Goal: Information Seeking & Learning: Learn about a topic

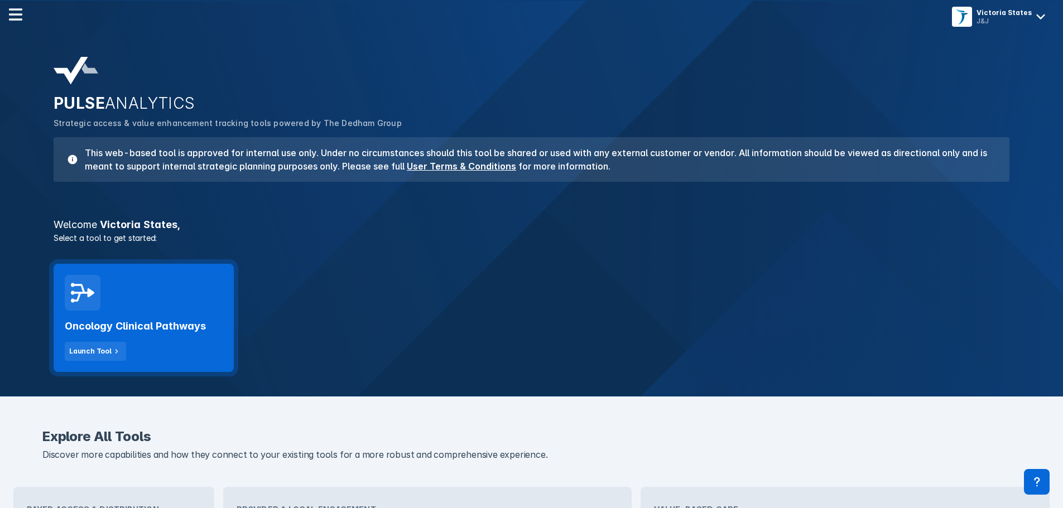
click at [149, 330] on h2 "Oncology Clinical Pathways" at bounding box center [135, 326] width 141 height 13
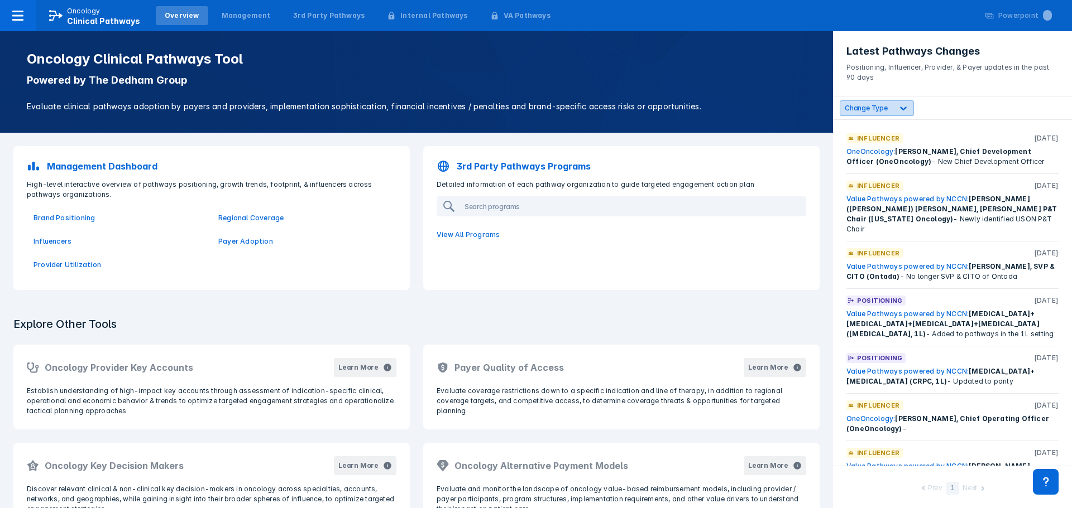
click at [898, 111] on icon at bounding box center [902, 108] width 11 height 11
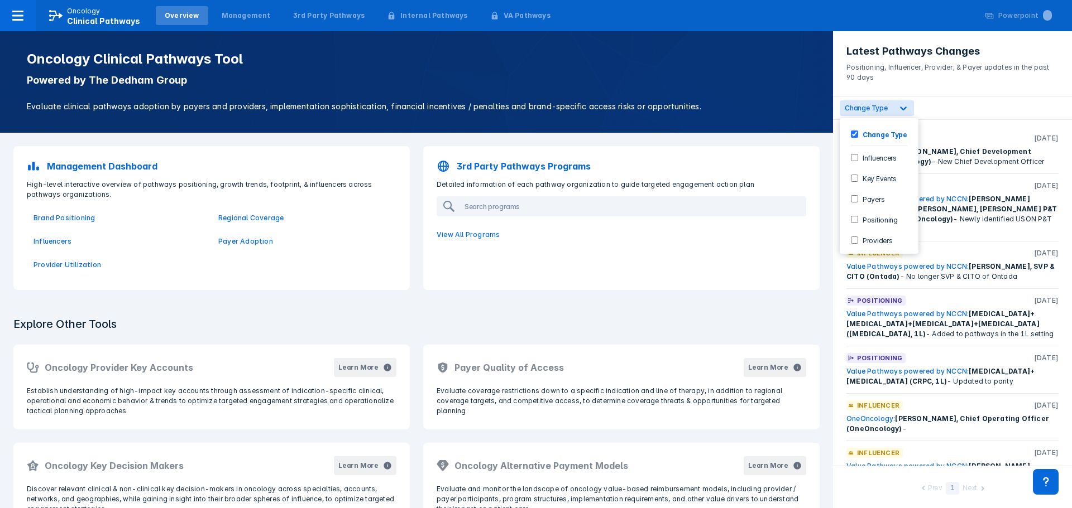
click at [945, 100] on div "6 results available. Use Up and Down to choose options, press Enter to select t…" at bounding box center [952, 108] width 239 height 23
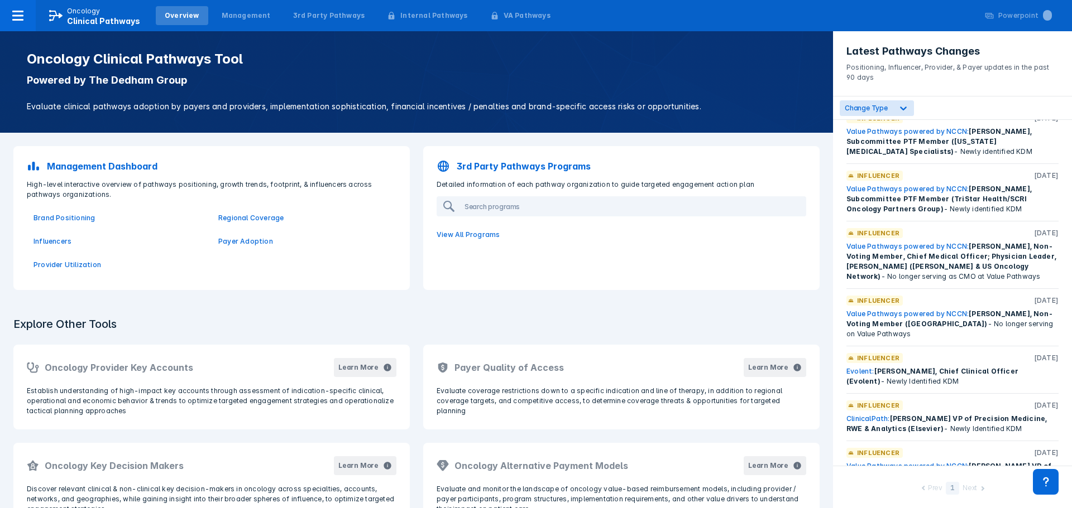
scroll to position [391, 0]
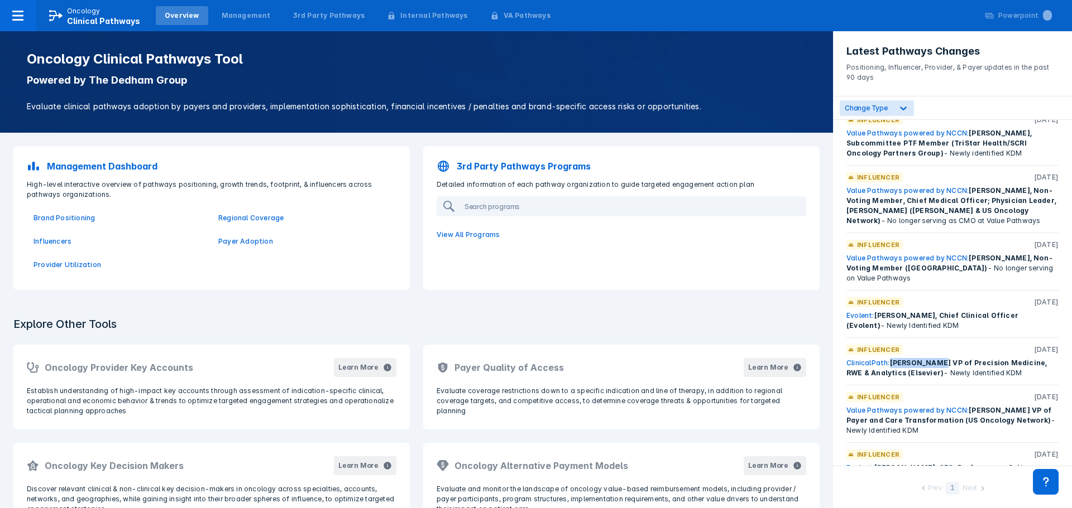
drag, startPoint x: 891, startPoint y: 354, endPoint x: 935, endPoint y: 351, distance: 44.2
click at [935, 359] on span "[PERSON_NAME] VP of Precision Medicine, RWE & Analytics (Elsevier)" at bounding box center [946, 368] width 200 height 18
copy span "[PERSON_NAME]"
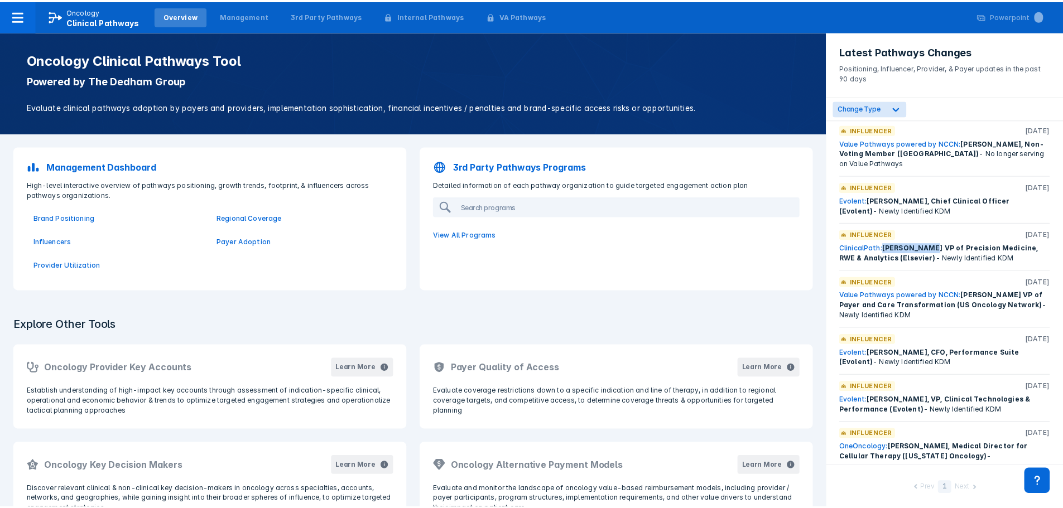
scroll to position [506, 0]
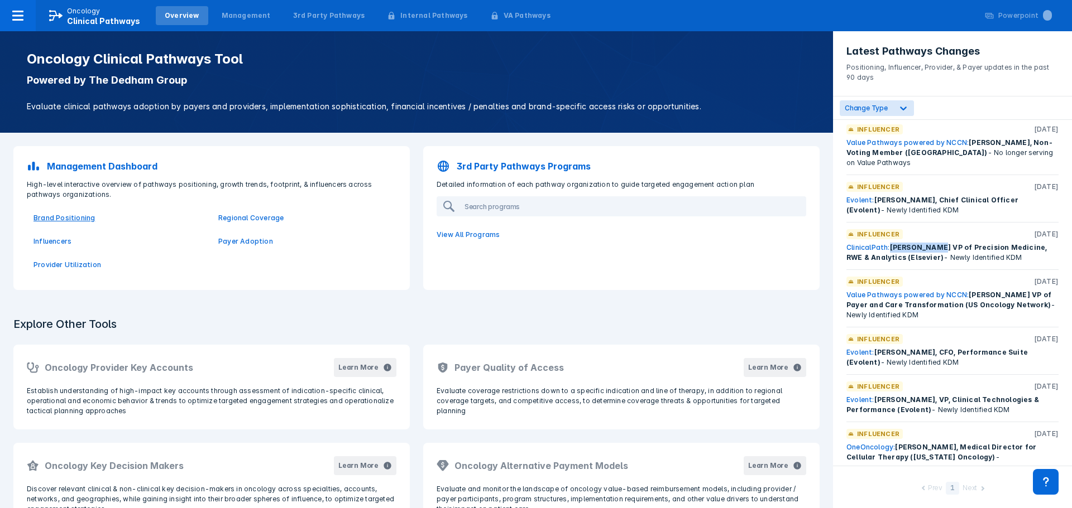
click at [68, 219] on p "Brand Positioning" at bounding box center [118, 218] width 171 height 10
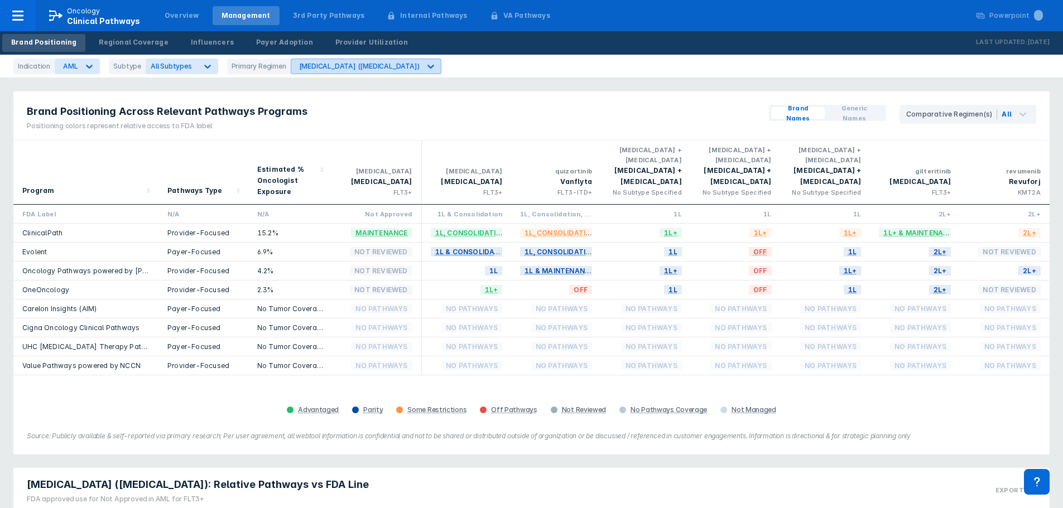
click at [323, 61] on div "[MEDICAL_DATA] ([MEDICAL_DATA])" at bounding box center [355, 66] width 129 height 15
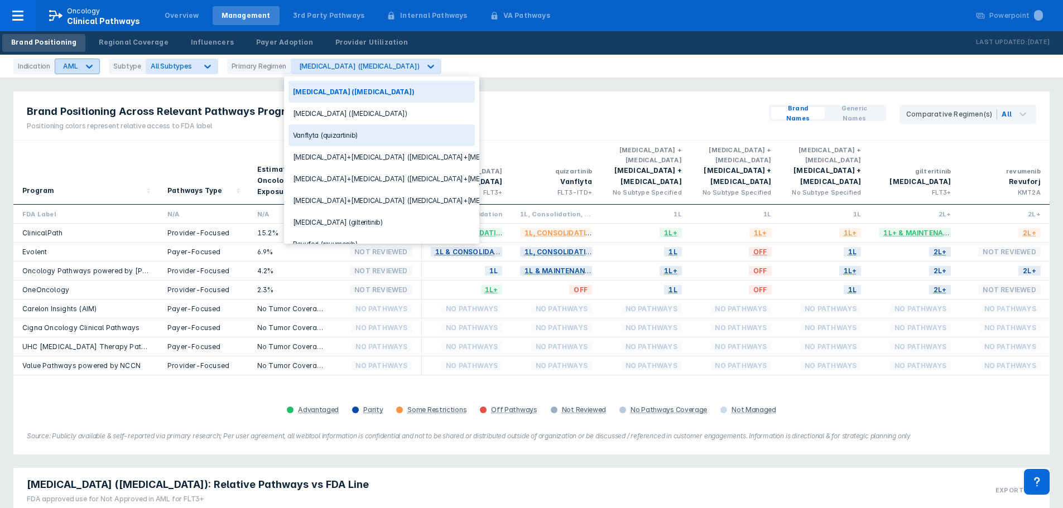
click at [79, 68] on div at bounding box center [89, 66] width 20 height 20
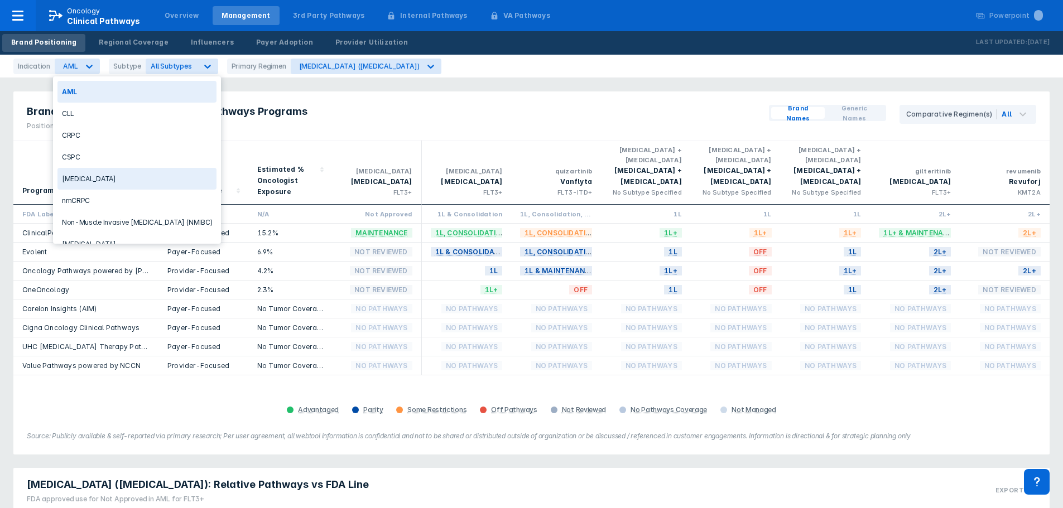
click at [107, 180] on div "[MEDICAL_DATA]" at bounding box center [136, 179] width 159 height 22
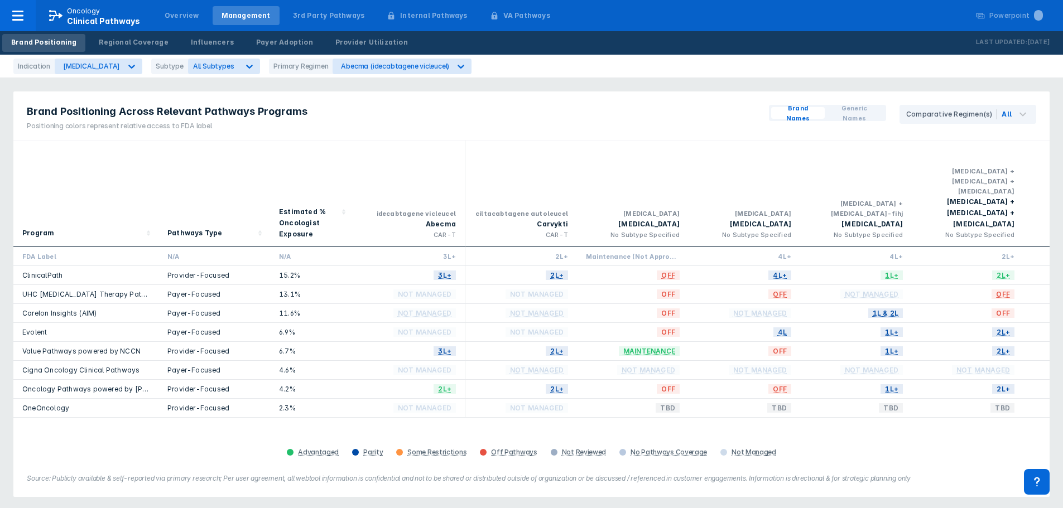
click at [44, 271] on link "ClinicalPath" at bounding box center [42, 275] width 40 height 8
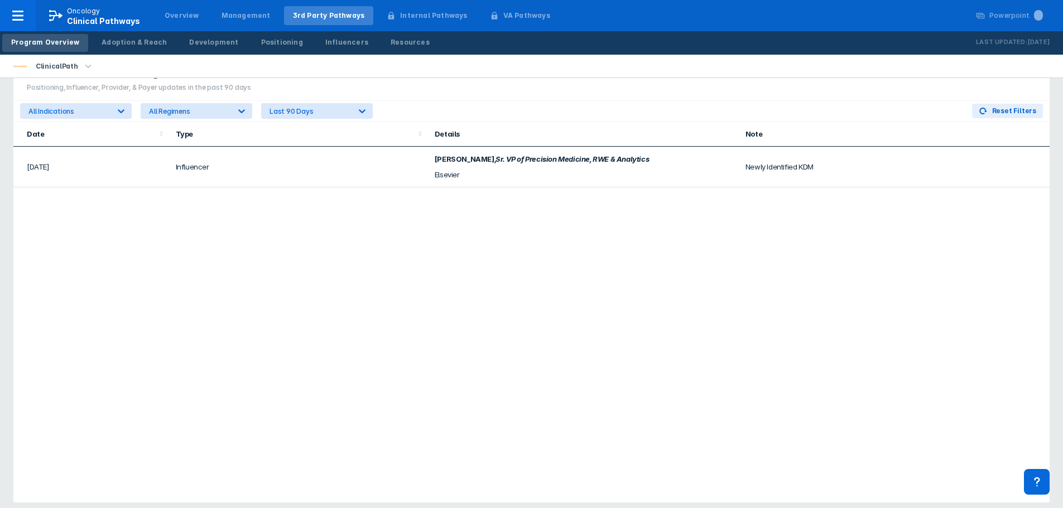
scroll to position [670, 0]
click at [221, 113] on div "All Regimens" at bounding box center [189, 111] width 81 height 8
click at [99, 107] on div "All Indications" at bounding box center [68, 111] width 81 height 8
click at [337, 113] on div "Last 90 Days" at bounding box center [310, 111] width 81 height 8
click at [351, 225] on div "Date Type Details Note [DATE] Influencer [PERSON_NAME] VP of Precision Medicine…" at bounding box center [531, 311] width 1036 height 381
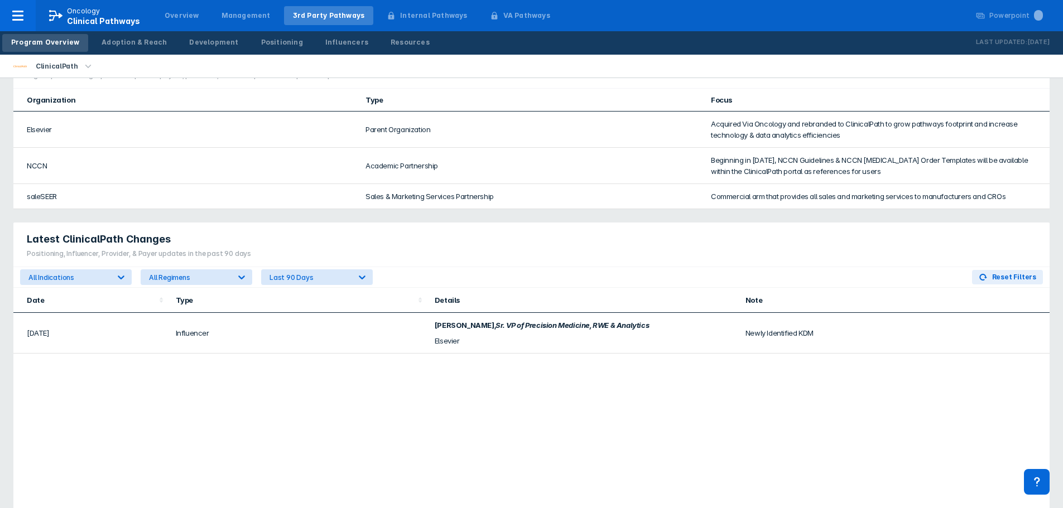
scroll to position [502, 0]
click at [345, 275] on div "Last 90 Days" at bounding box center [310, 278] width 81 height 8
click at [542, 232] on div "Latest ClinicalPath Changes Positioning, Influencer, Provider, & Payer updates …" at bounding box center [531, 245] width 1036 height 45
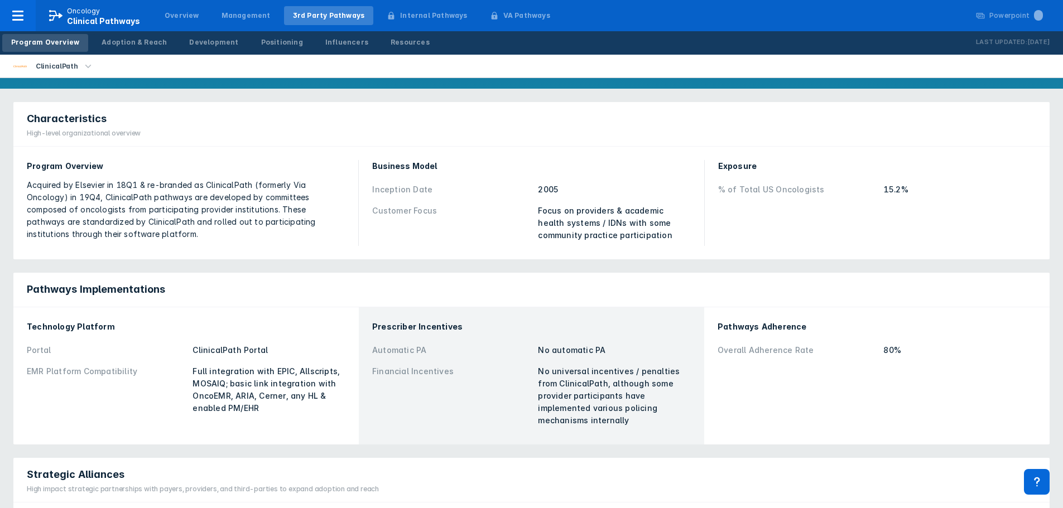
scroll to position [0, 0]
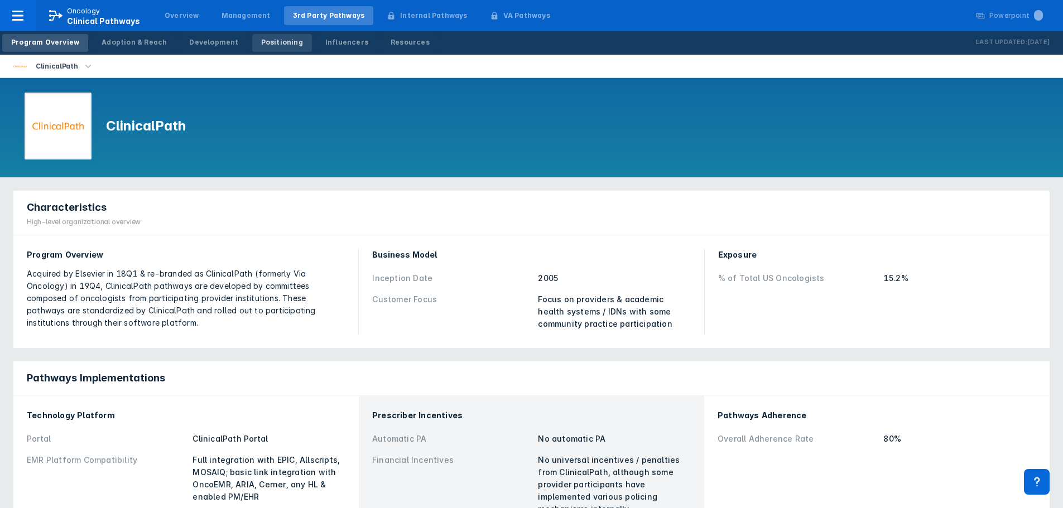
click at [271, 44] on div "Positioning" at bounding box center [282, 42] width 42 height 10
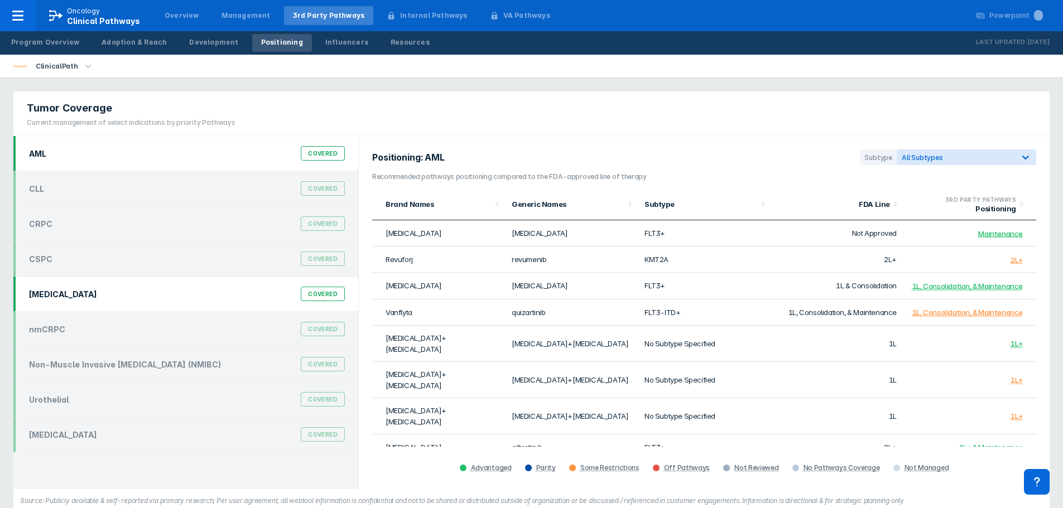
click at [112, 302] on div "[MEDICAL_DATA] Covered" at bounding box center [186, 294] width 329 height 21
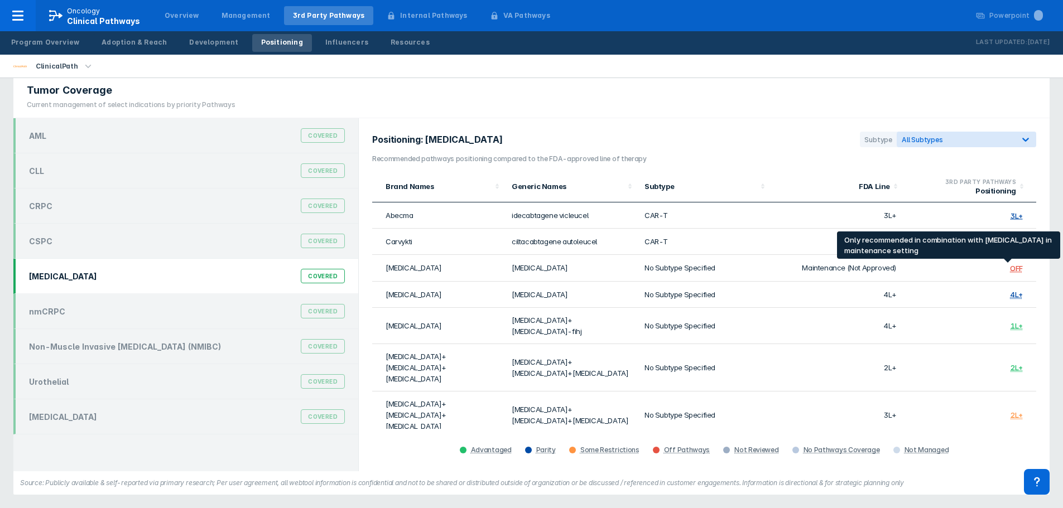
click at [1011, 270] on div "OFF" at bounding box center [1016, 269] width 13 height 9
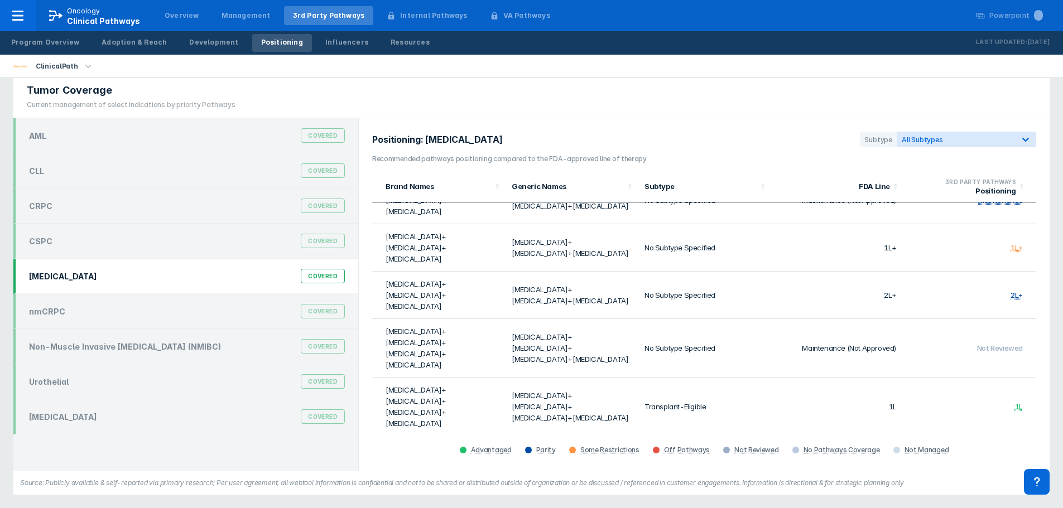
scroll to position [279, 0]
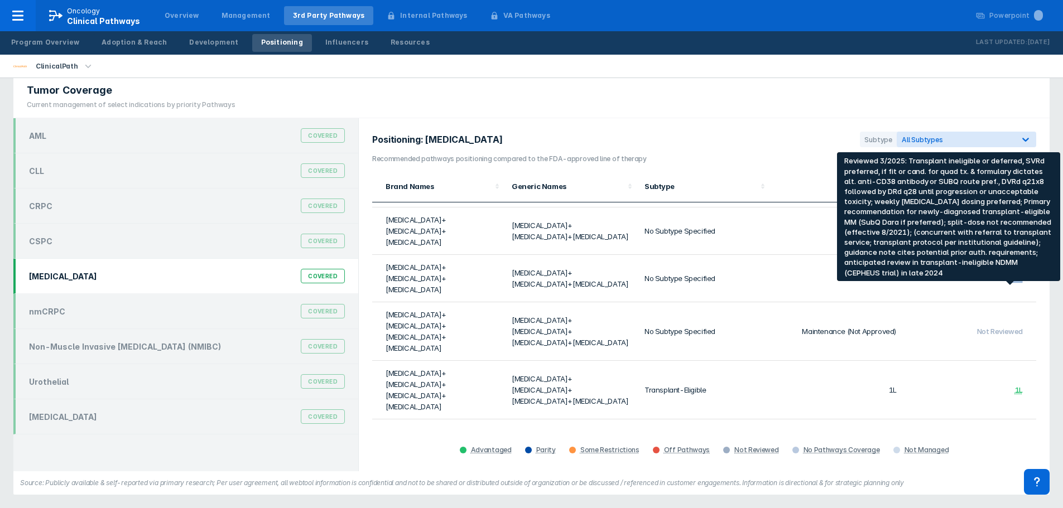
click at [1015, 386] on div "1L" at bounding box center [1019, 390] width 8 height 9
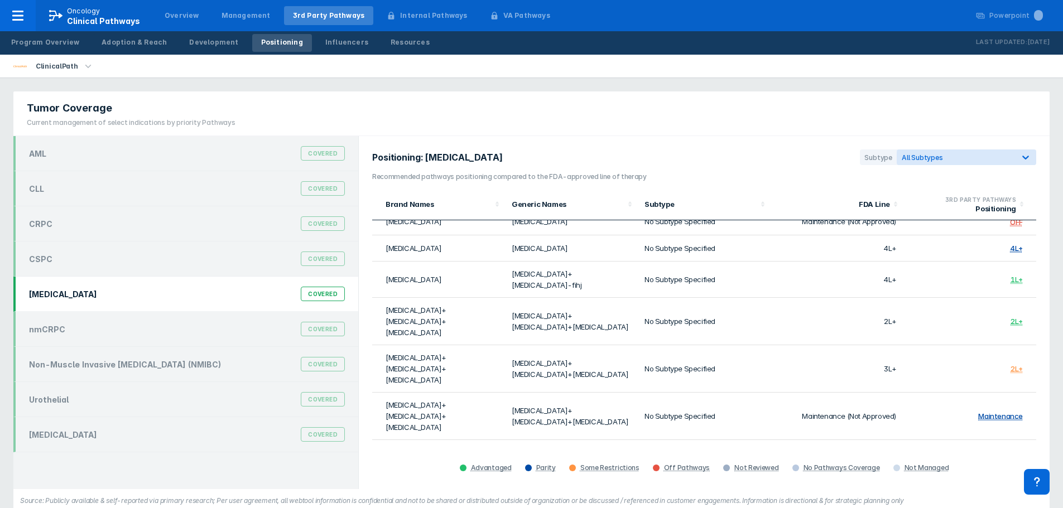
scroll to position [0, 0]
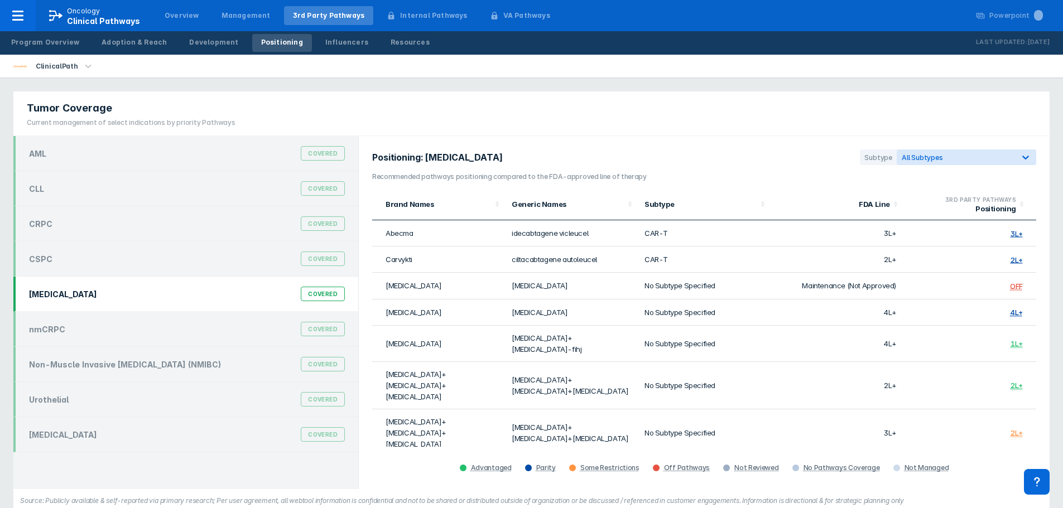
click at [852, 102] on div "Tumor Coverage Current management of select indications by priority Pathways" at bounding box center [531, 114] width 1036 height 45
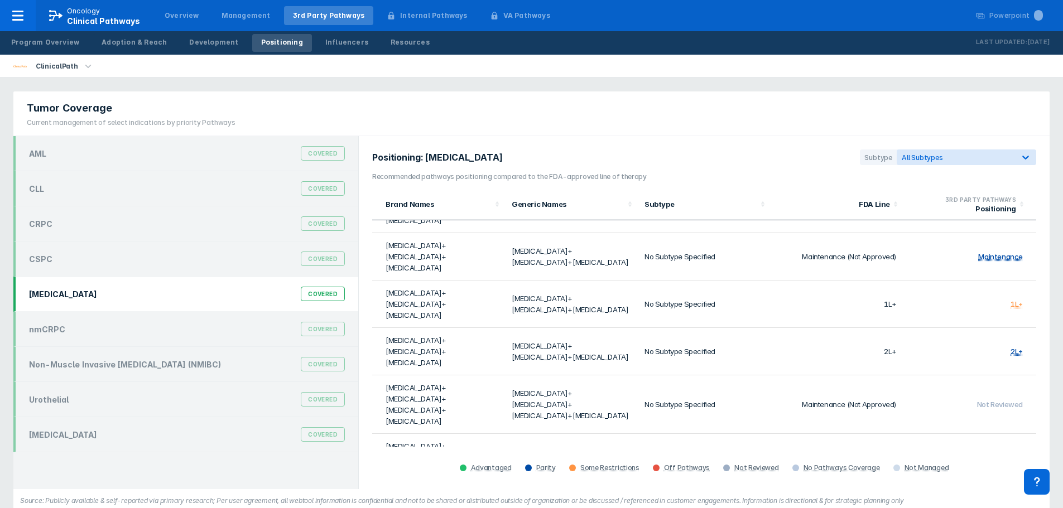
scroll to position [223, 0]
click at [977, 401] on span "Not Reviewed" at bounding box center [1000, 405] width 46 height 9
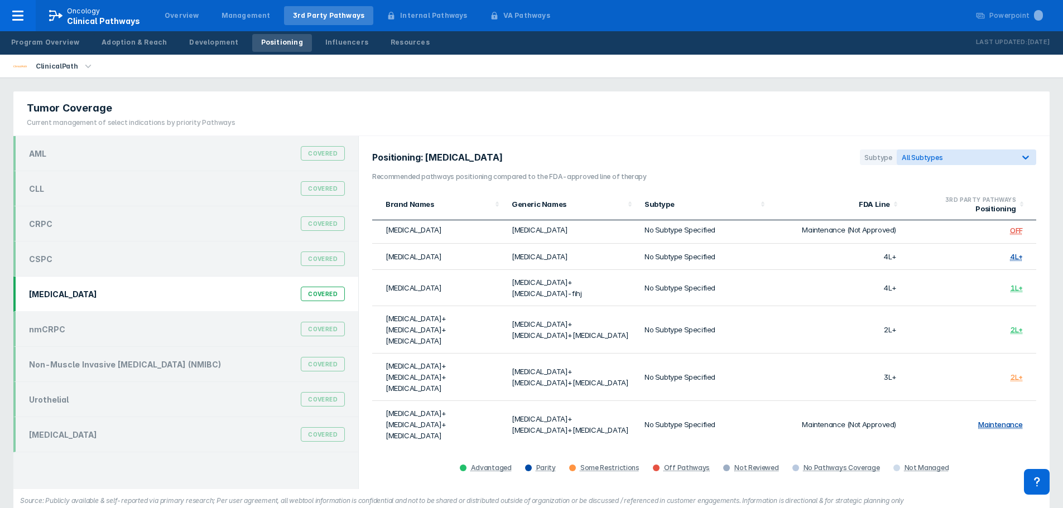
scroll to position [0, 0]
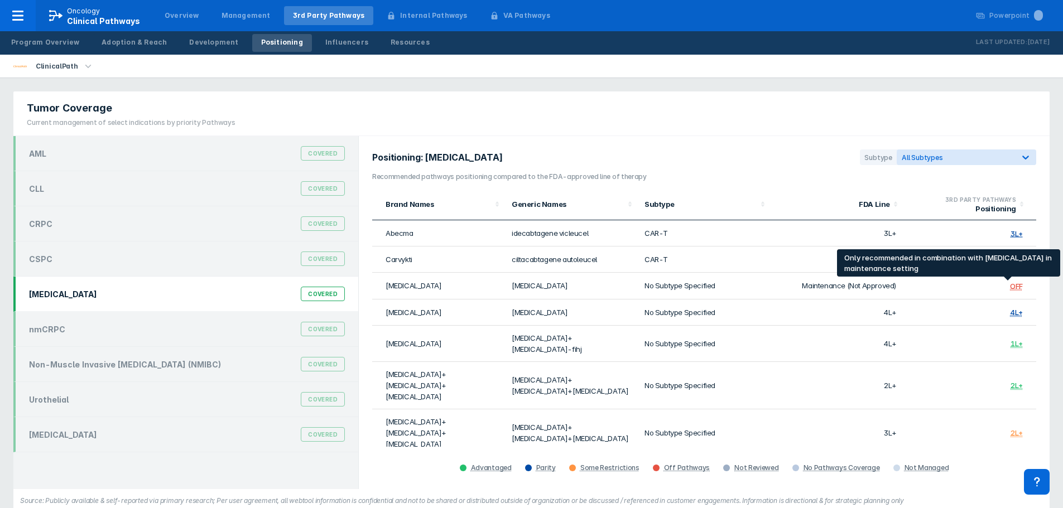
click at [1010, 282] on div "OFF" at bounding box center [1016, 286] width 13 height 9
click at [1010, 285] on div "OFF" at bounding box center [1016, 286] width 13 height 9
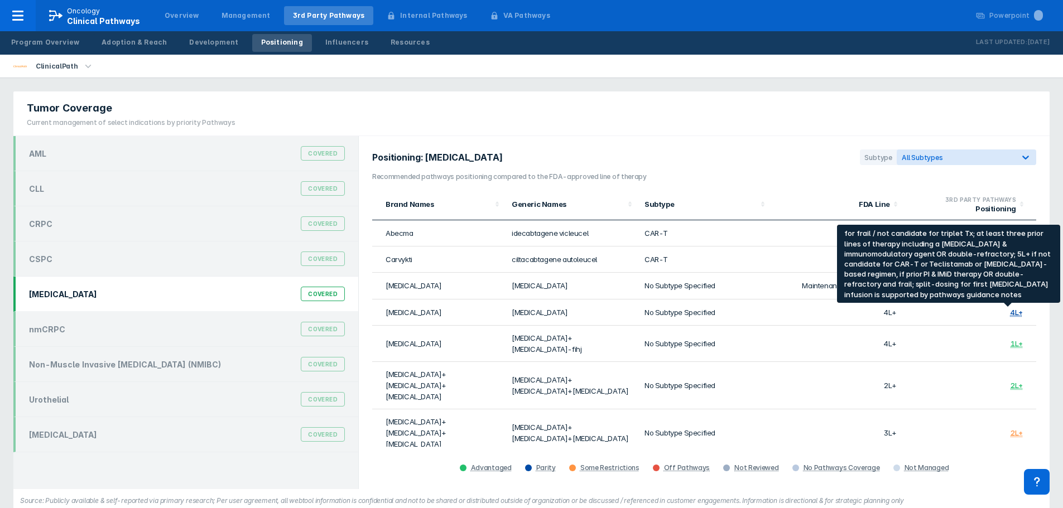
click at [1011, 313] on div "4L+" at bounding box center [1016, 313] width 13 height 9
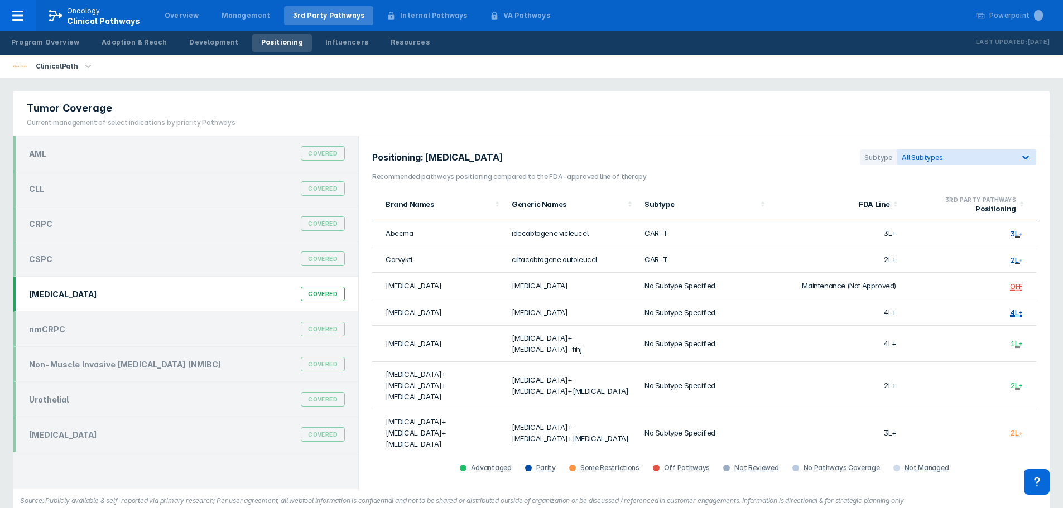
scroll to position [56, 0]
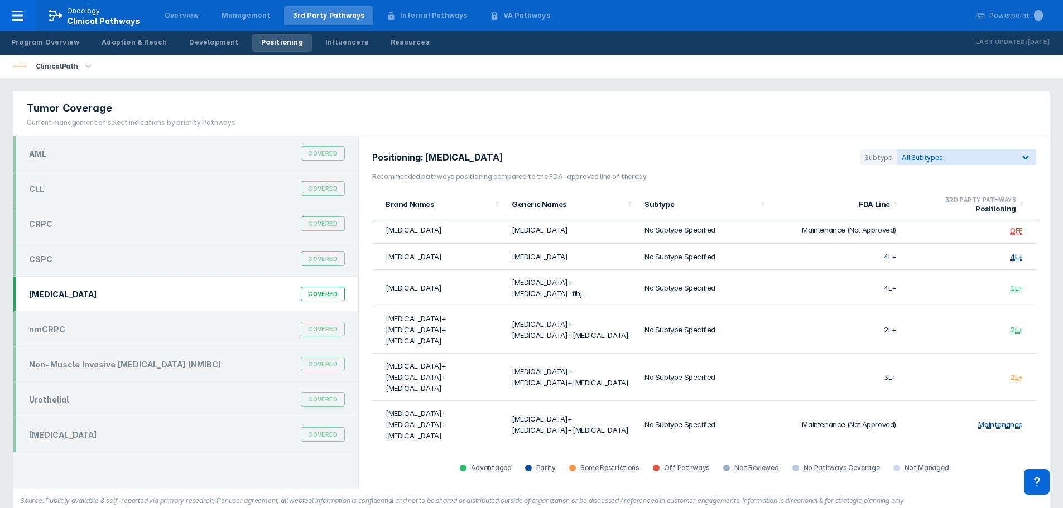
click at [829, 159] on section "Positioning: [MEDICAL_DATA] Subtype All Subtypes" at bounding box center [704, 161] width 664 height 22
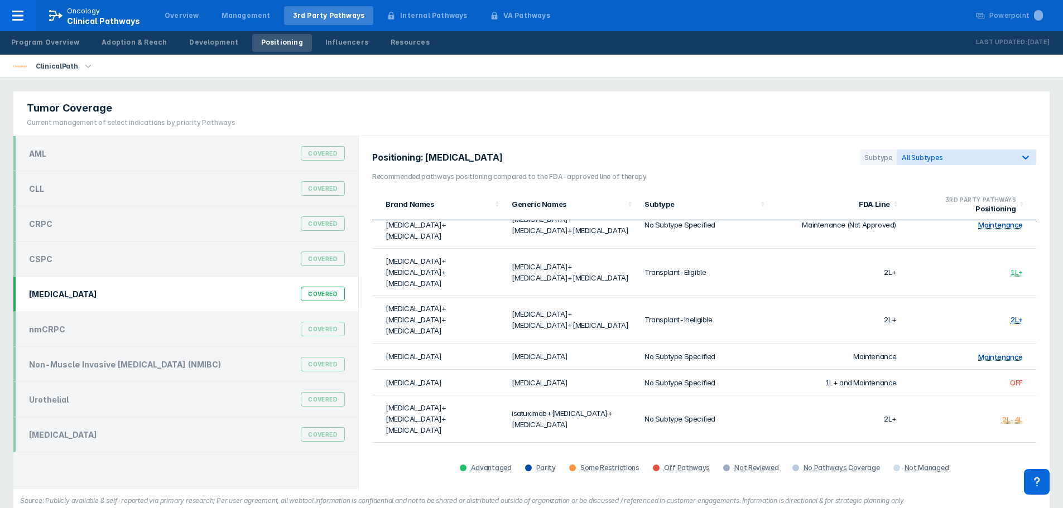
scroll to position [558, 0]
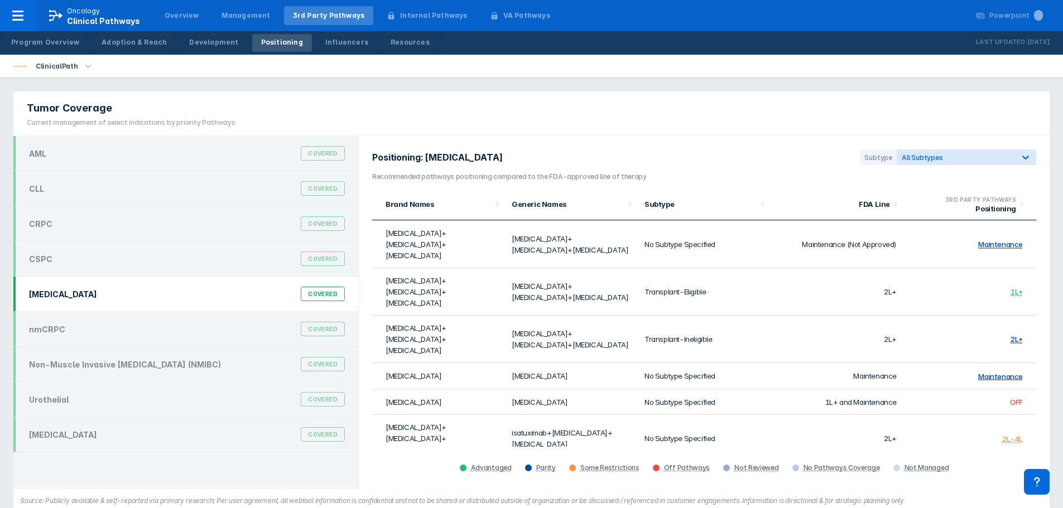
scroll to position [502, 0]
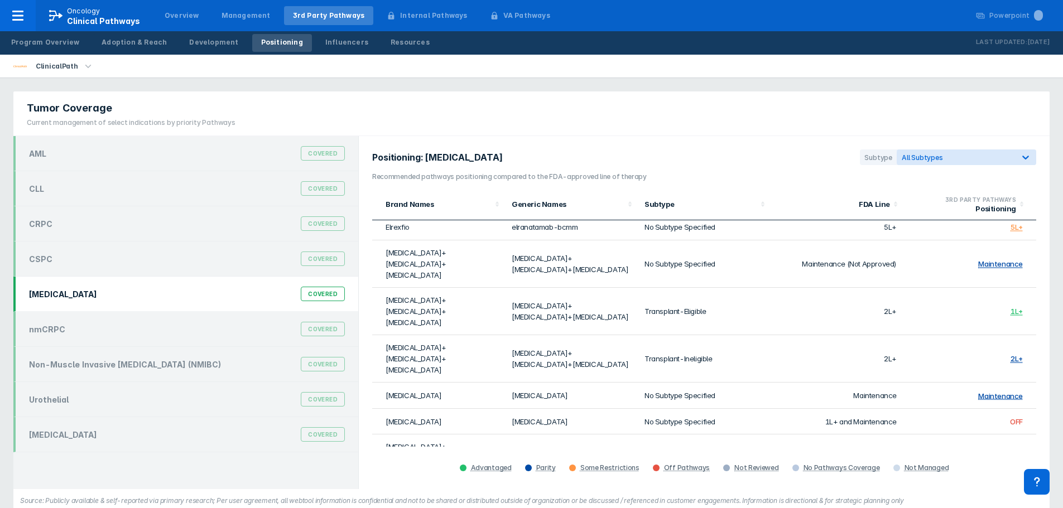
click at [814, 183] on div "Positioning: [MEDICAL_DATA] Subtype All Subtypes Recommended pathways positioni…" at bounding box center [704, 312] width 691 height 353
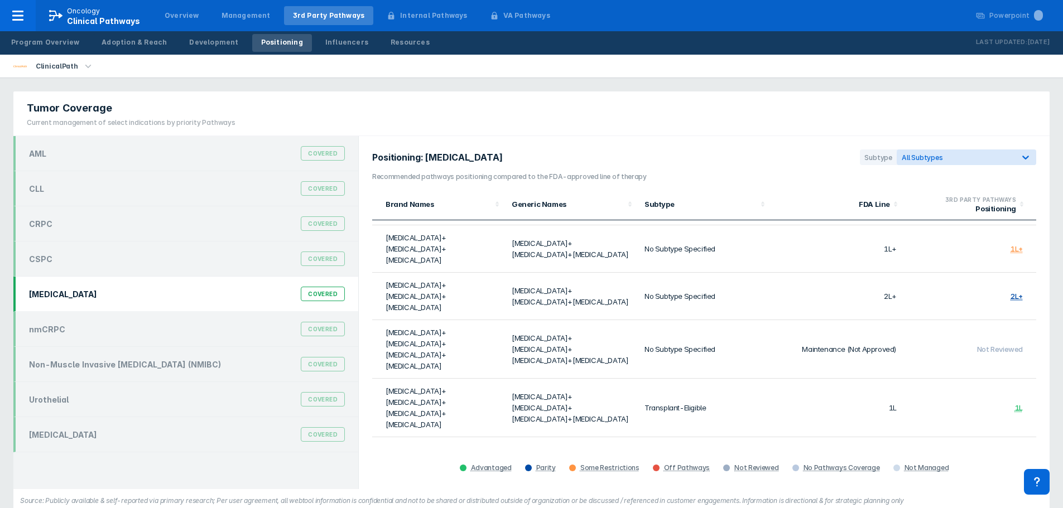
scroll to position [223, 0]
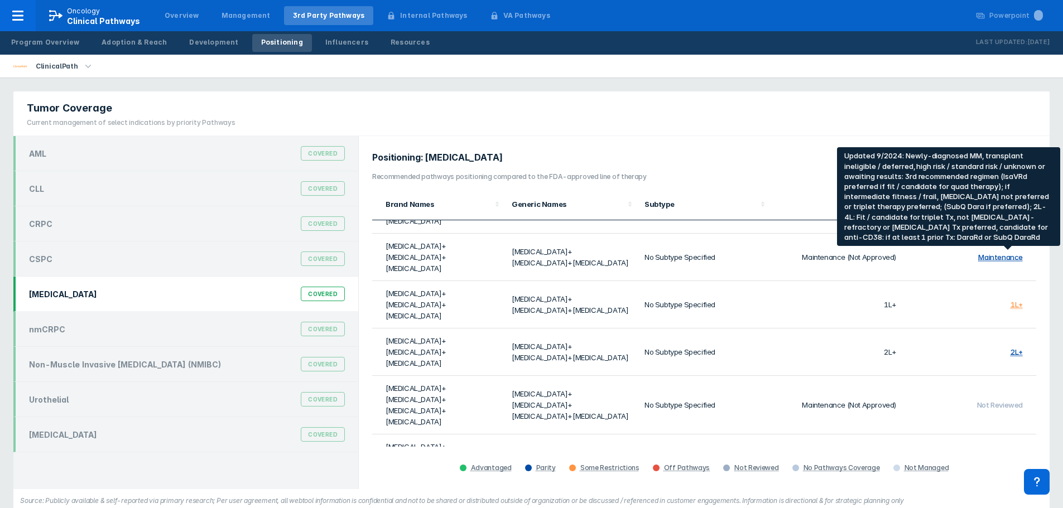
click at [1011, 301] on div "1L+" at bounding box center [1017, 305] width 12 height 9
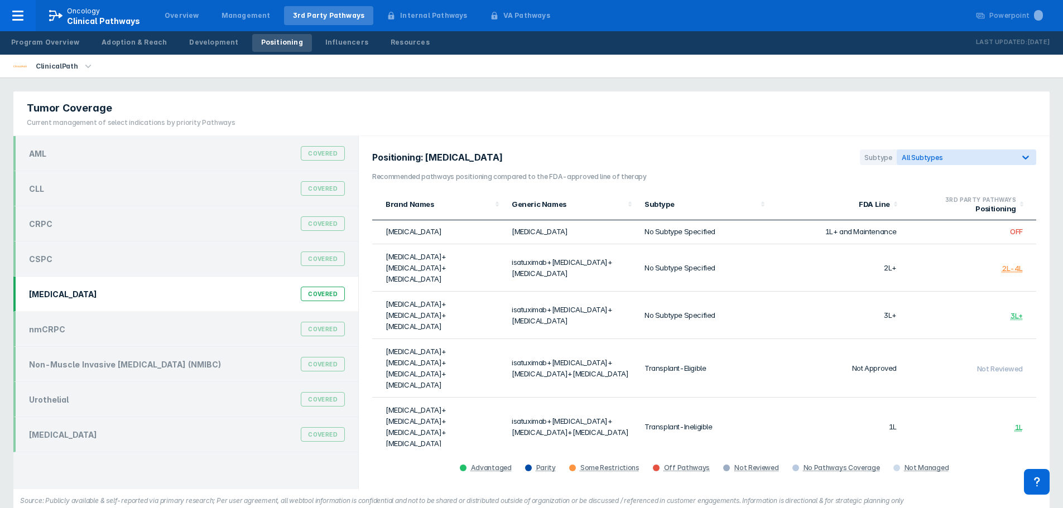
scroll to position [705, 0]
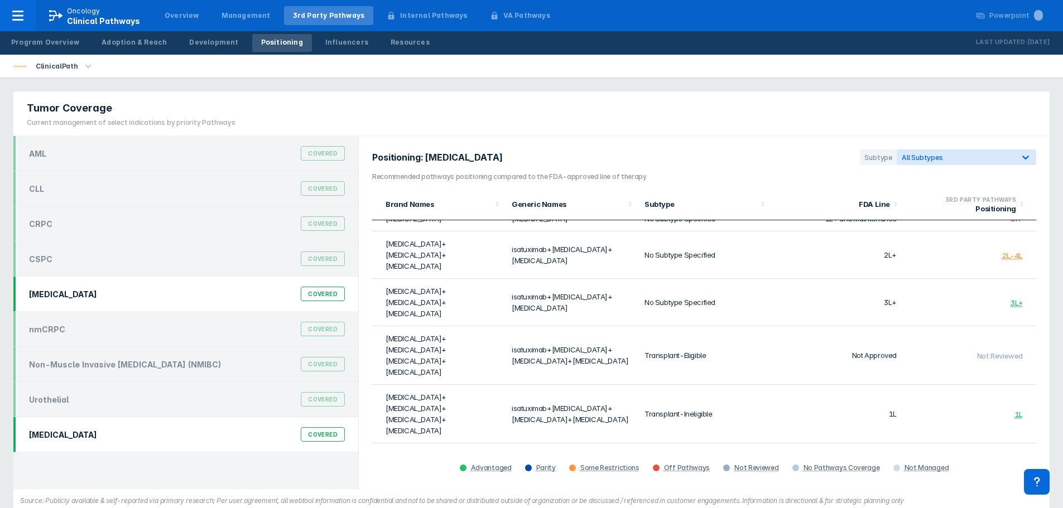
click at [191, 445] on div "[MEDICAL_DATA] Covered" at bounding box center [186, 434] width 329 height 21
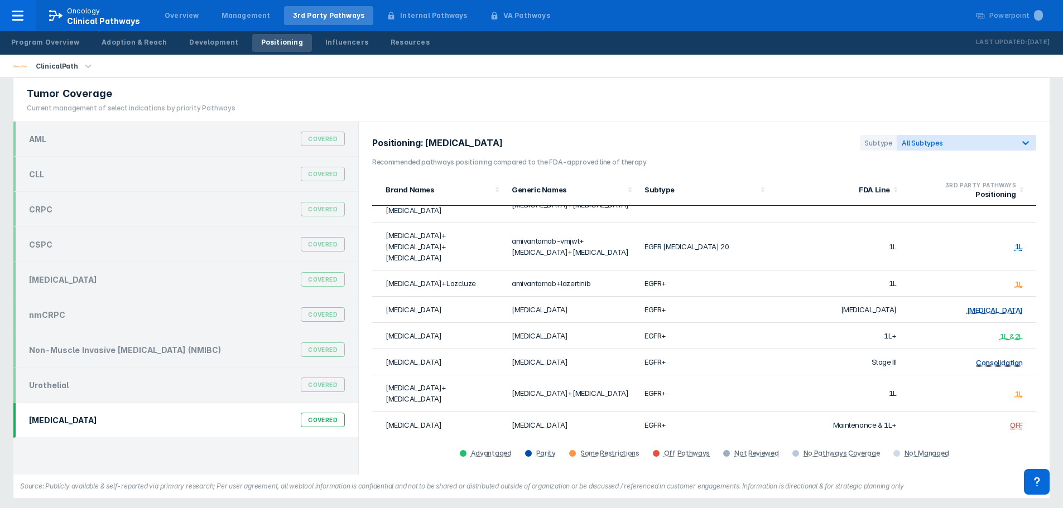
scroll to position [18, 0]
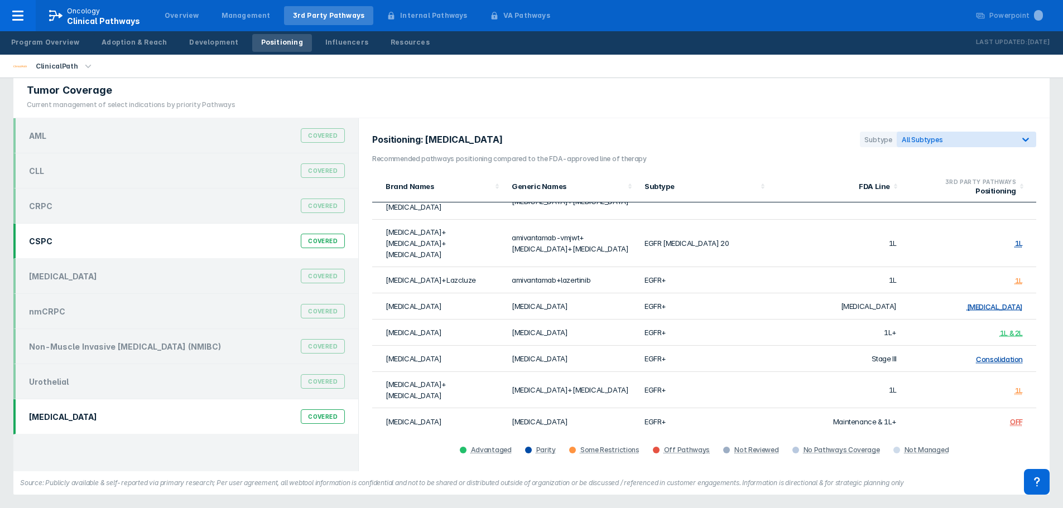
click at [76, 231] on div "CSPC Covered" at bounding box center [186, 241] width 329 height 21
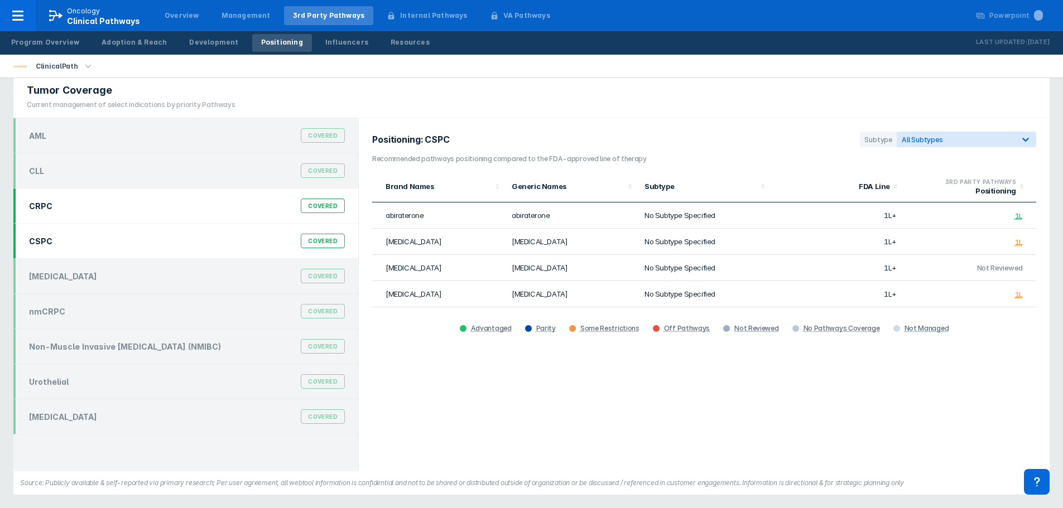
click at [112, 217] on div "CRPC Covered" at bounding box center [185, 206] width 345 height 35
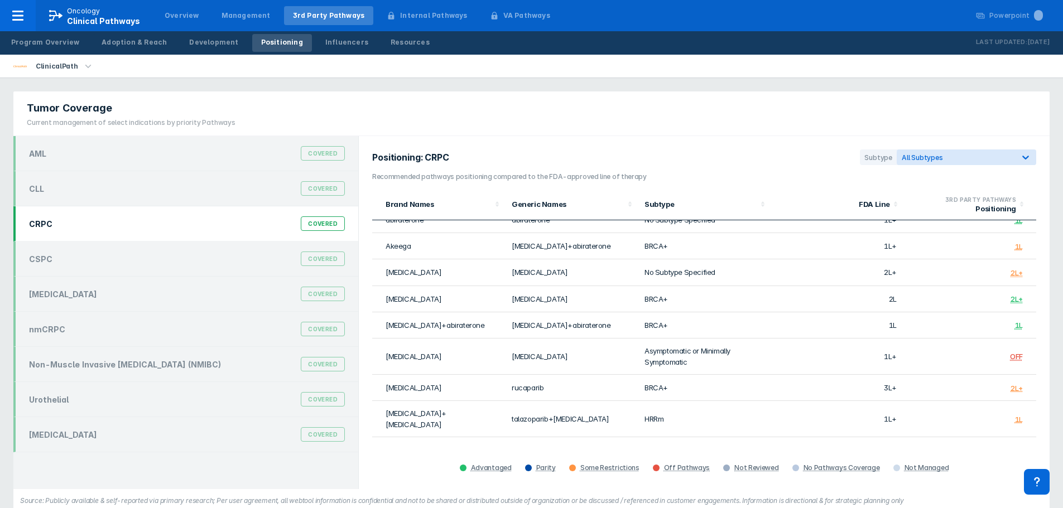
scroll to position [20, 0]
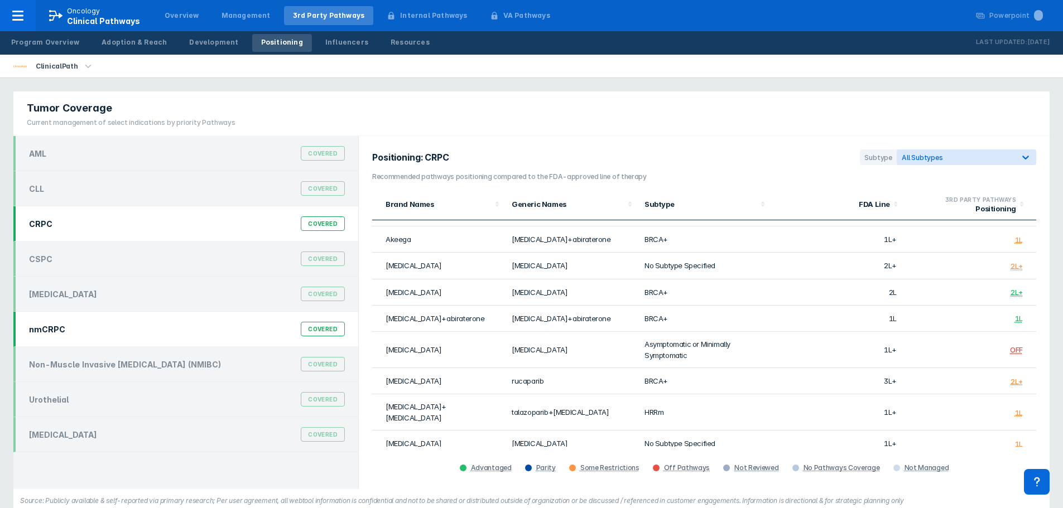
click at [166, 327] on div "nmCRPC Covered" at bounding box center [186, 329] width 329 height 21
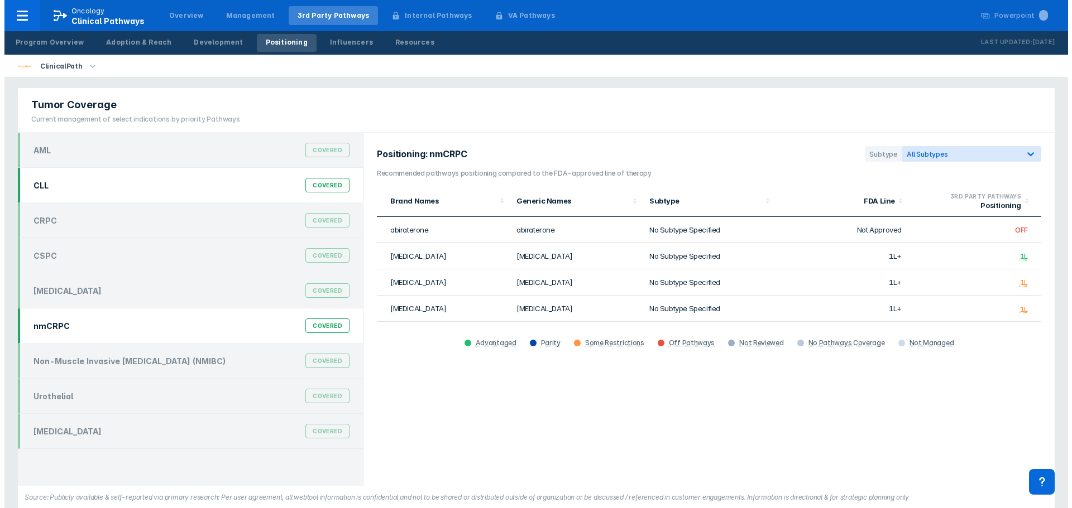
scroll to position [0, 0]
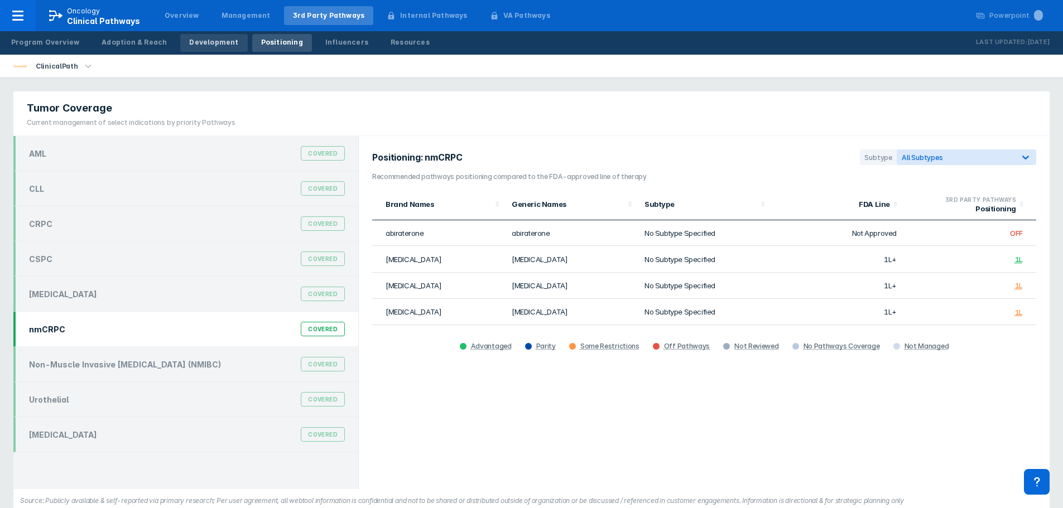
click at [214, 39] on div "Development" at bounding box center [213, 42] width 49 height 10
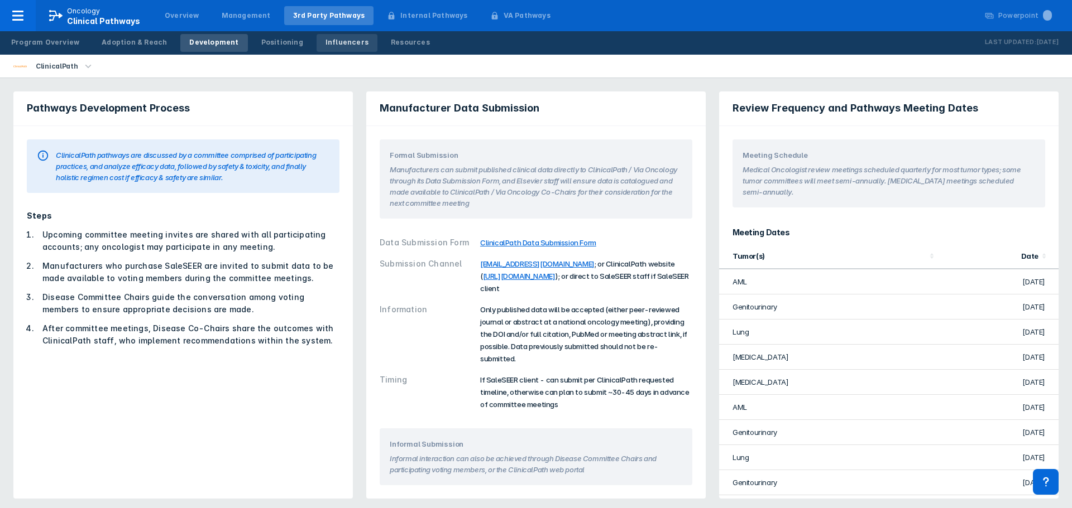
click at [325, 42] on div "Influencers" at bounding box center [346, 42] width 43 height 10
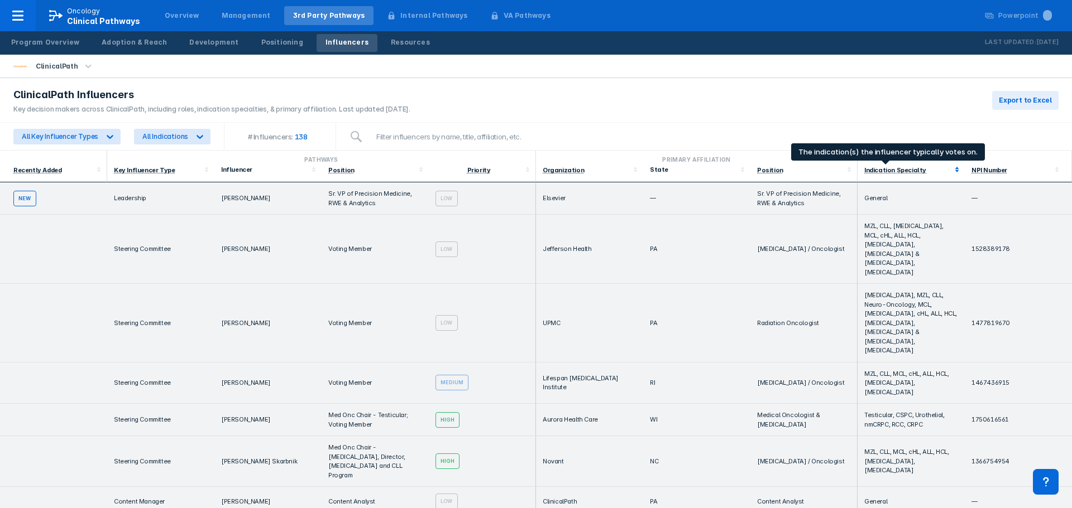
click at [878, 168] on div "Indication Specialty" at bounding box center [895, 170] width 62 height 8
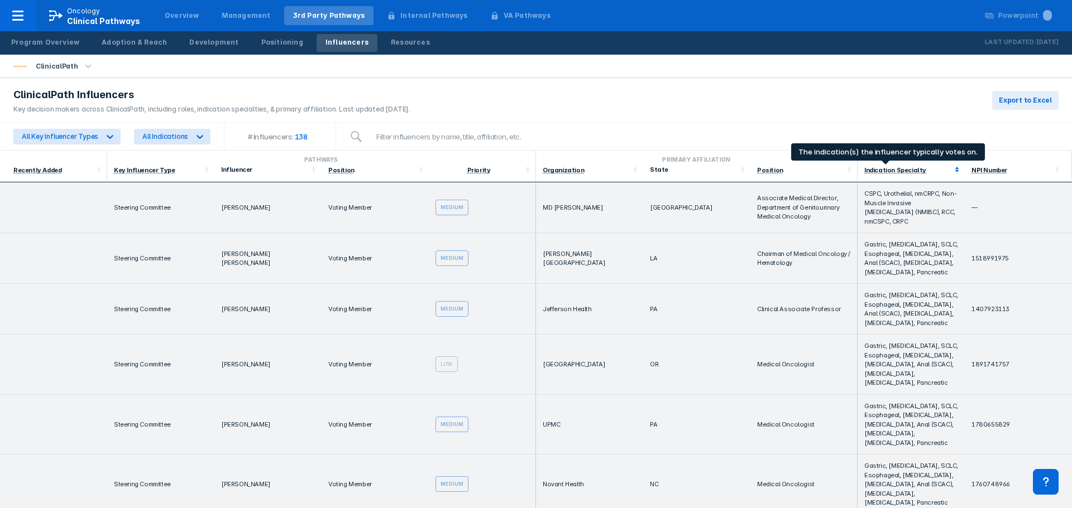
click at [878, 168] on div "Indication Specialty" at bounding box center [895, 170] width 62 height 8
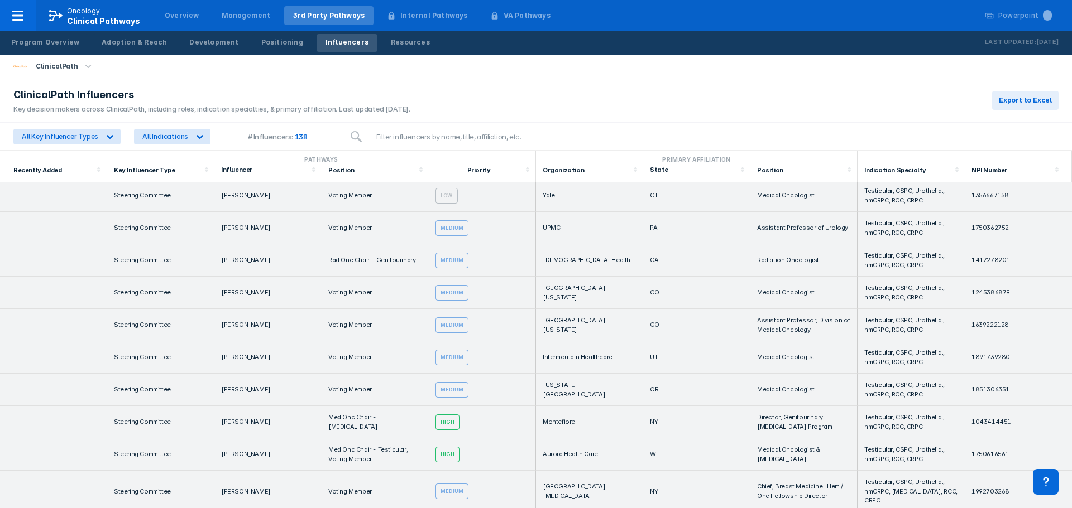
scroll to position [893, 0]
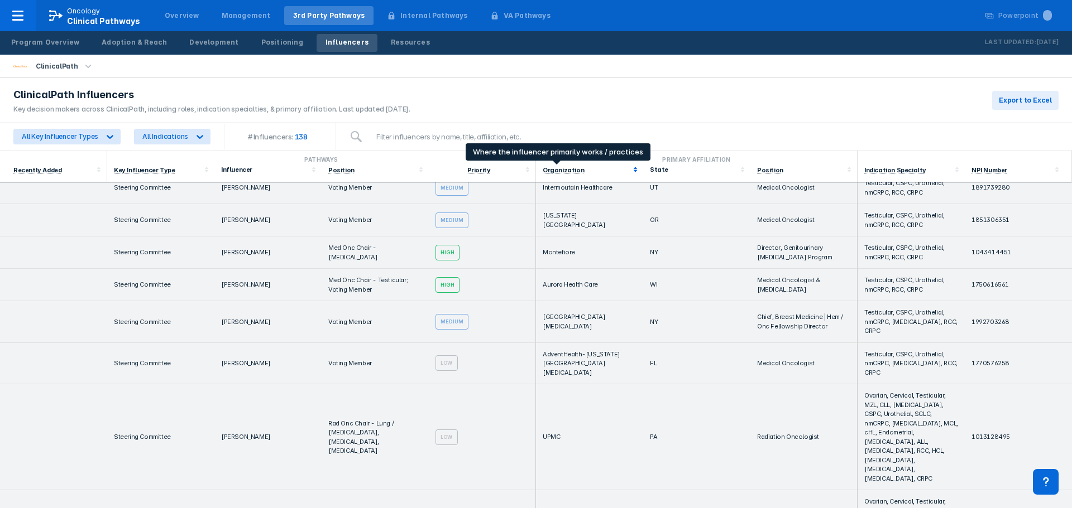
click at [557, 171] on div "Organization" at bounding box center [563, 170] width 41 height 8
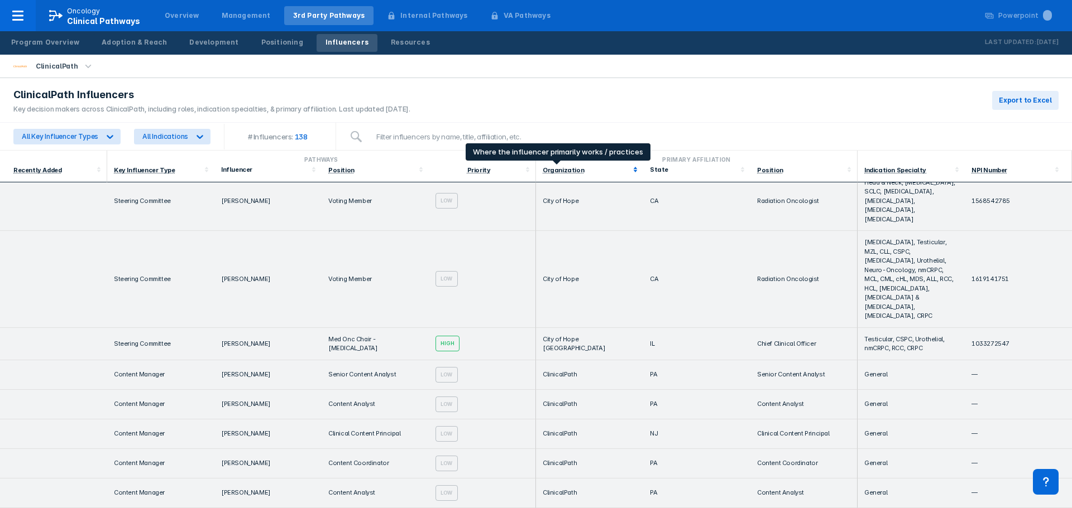
scroll to position [0, 0]
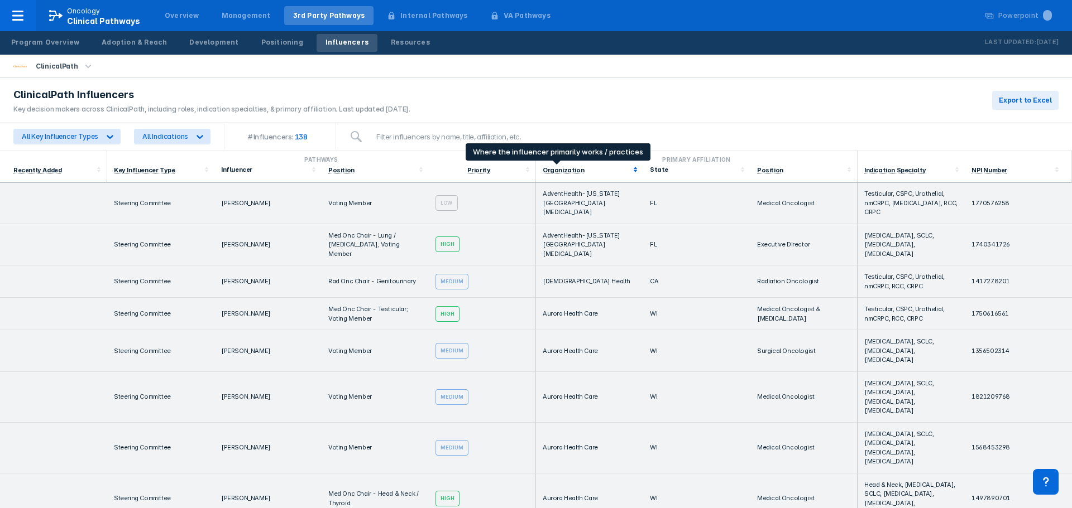
click at [557, 171] on div "Organization" at bounding box center [563, 170] width 41 height 8
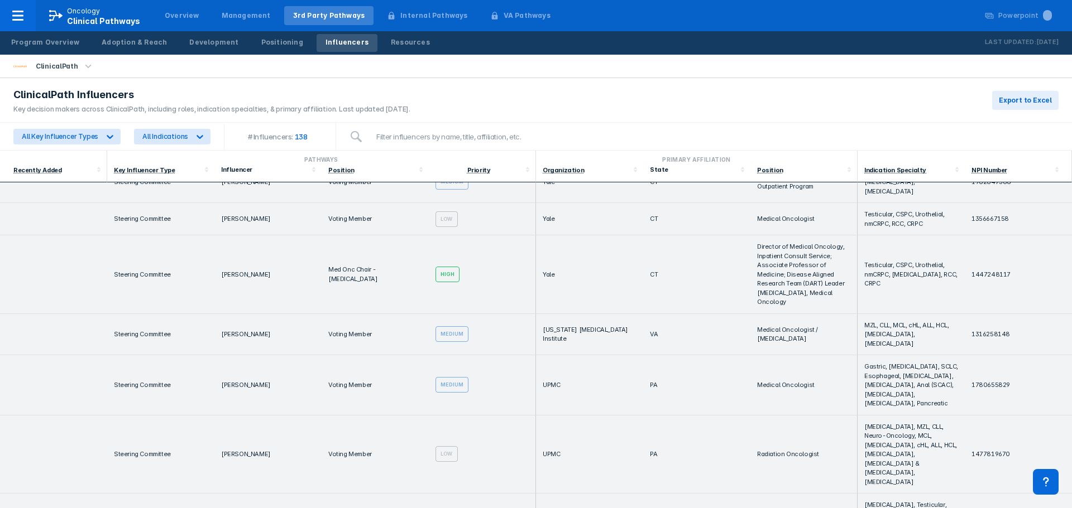
scroll to position [279, 0]
click at [227, 356] on td "[PERSON_NAME]" at bounding box center [267, 386] width 107 height 60
copy td "[PERSON_NAME]"
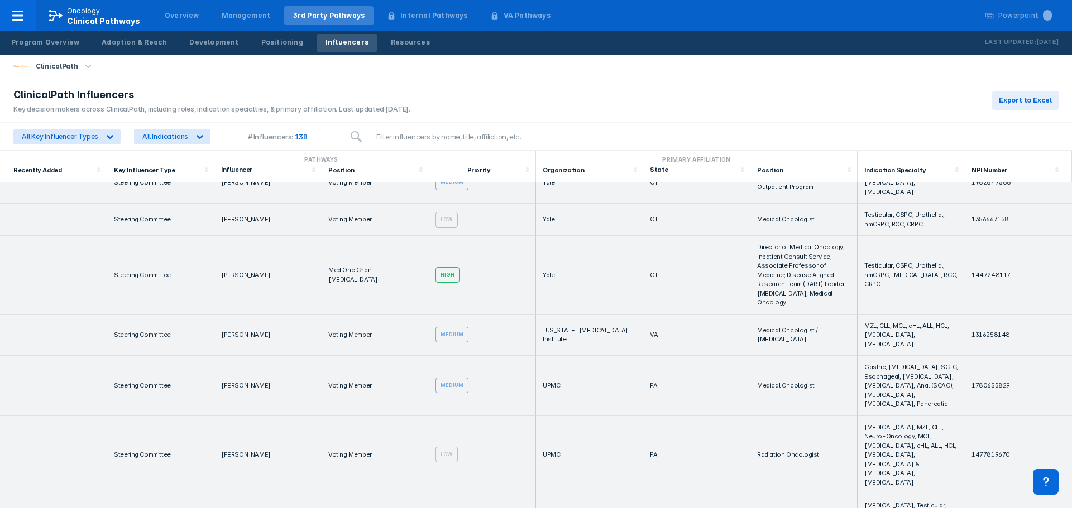
click at [219, 416] on td "[PERSON_NAME]" at bounding box center [267, 455] width 107 height 79
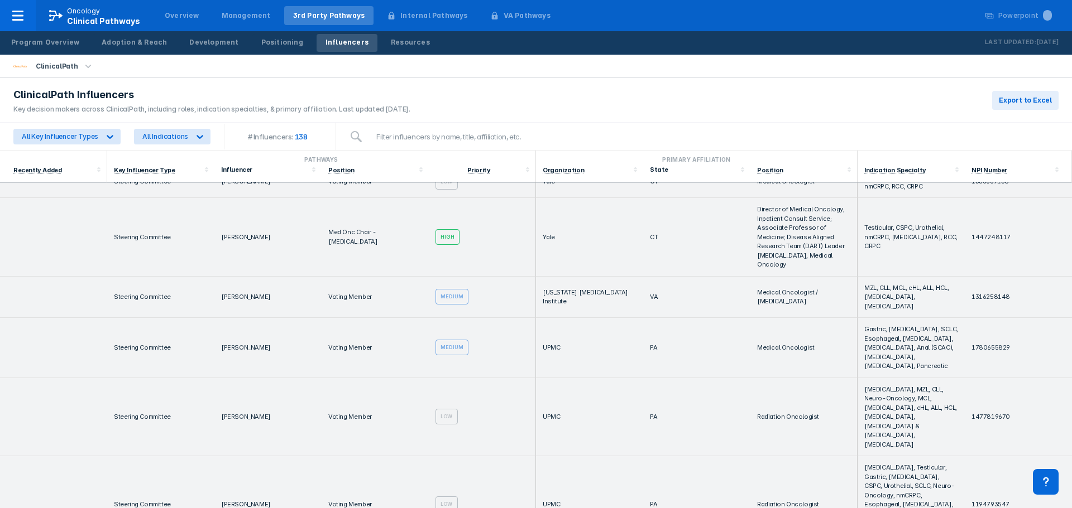
scroll to position [335, 0]
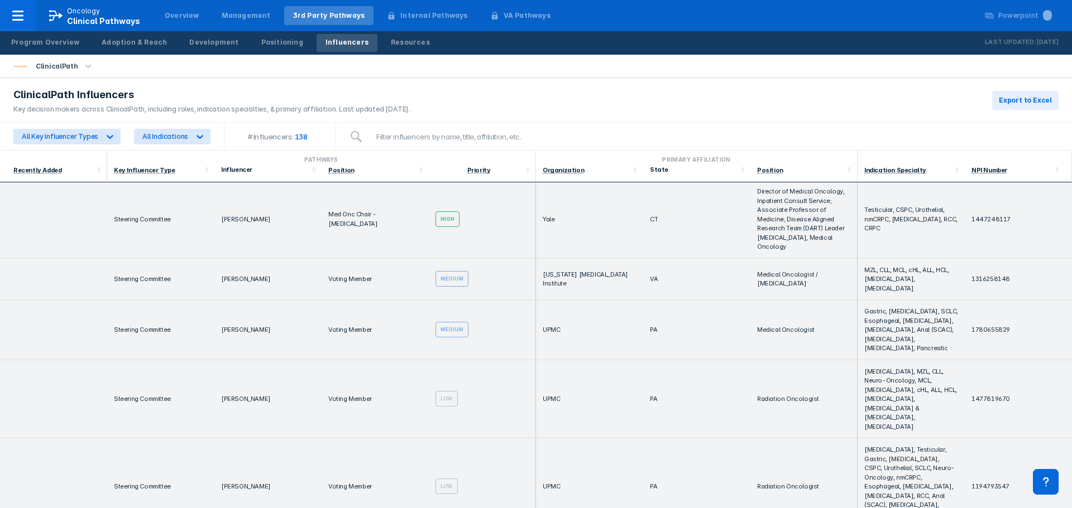
click at [228, 439] on td "[PERSON_NAME]" at bounding box center [267, 487] width 107 height 97
copy td "[PERSON_NAME]"
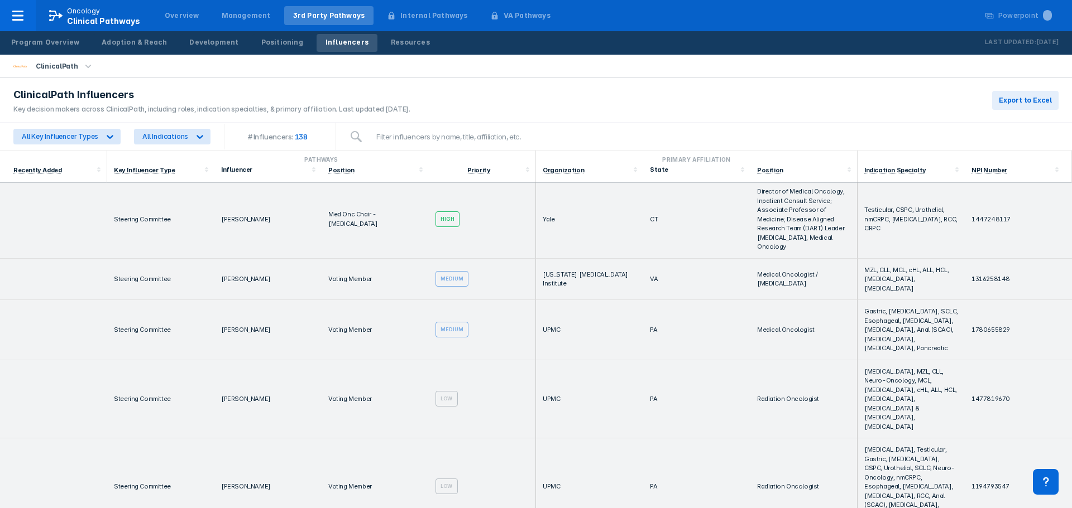
copy td "[PERSON_NAME]"
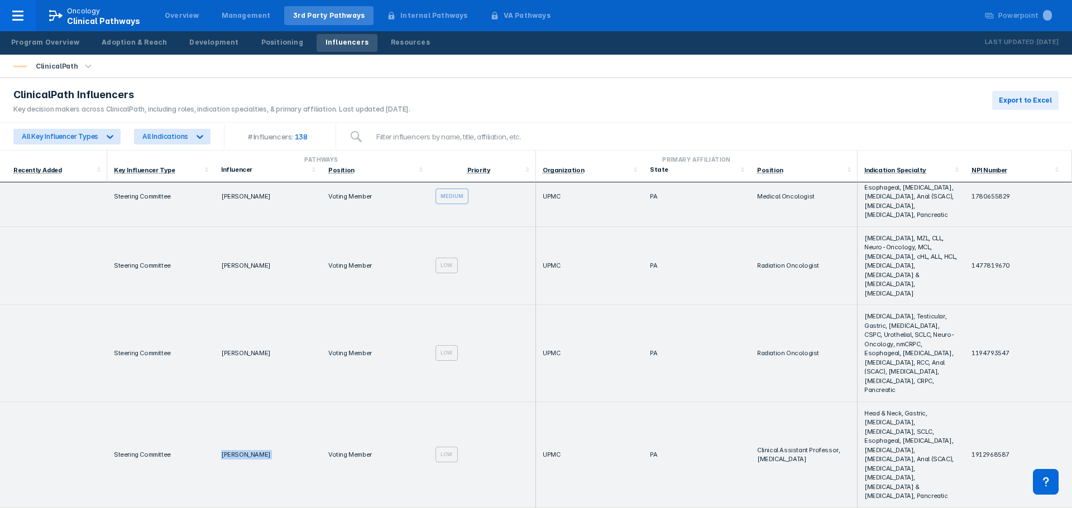
scroll to position [502, 0]
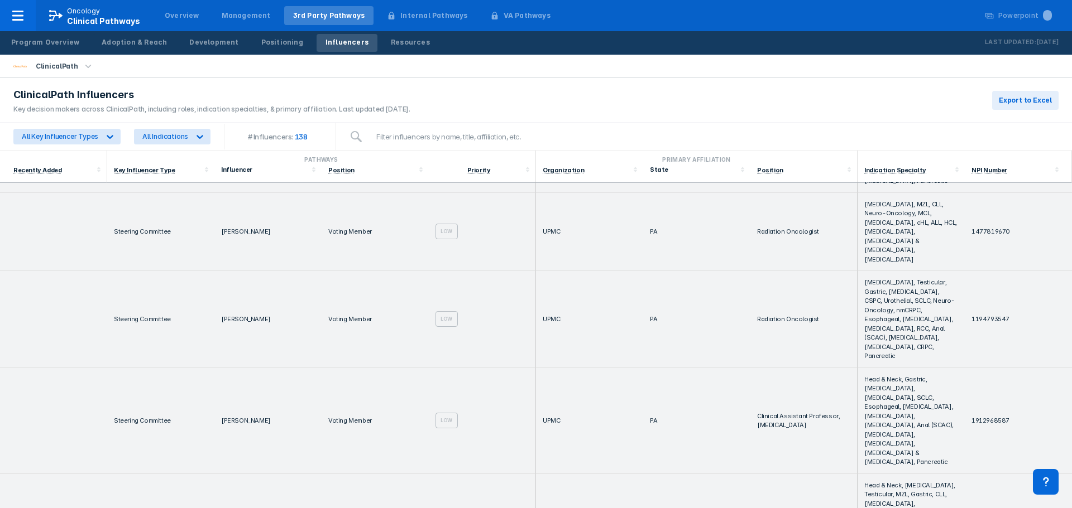
copy td "[PERSON_NAME]"
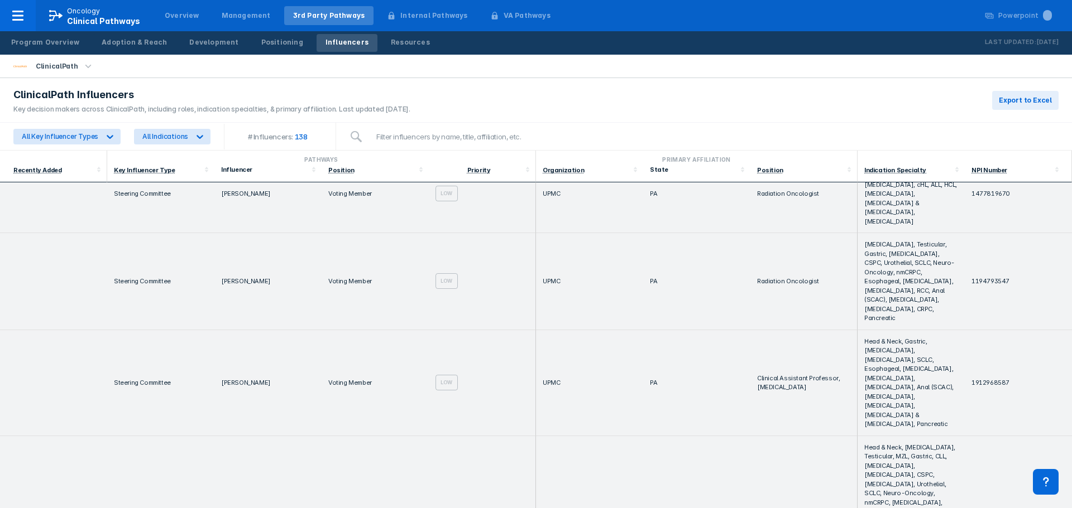
scroll to position [558, 0]
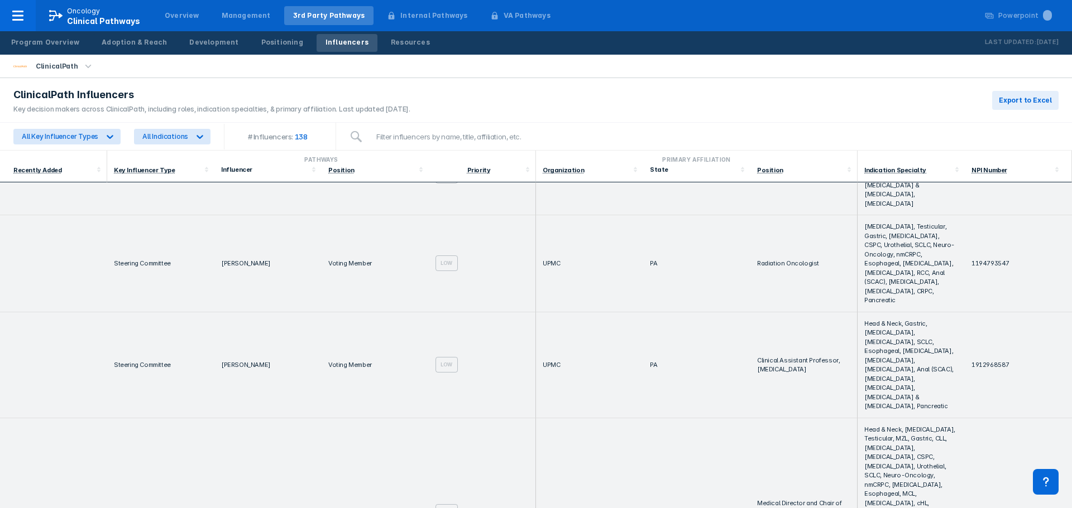
copy td "[PERSON_NAME]"
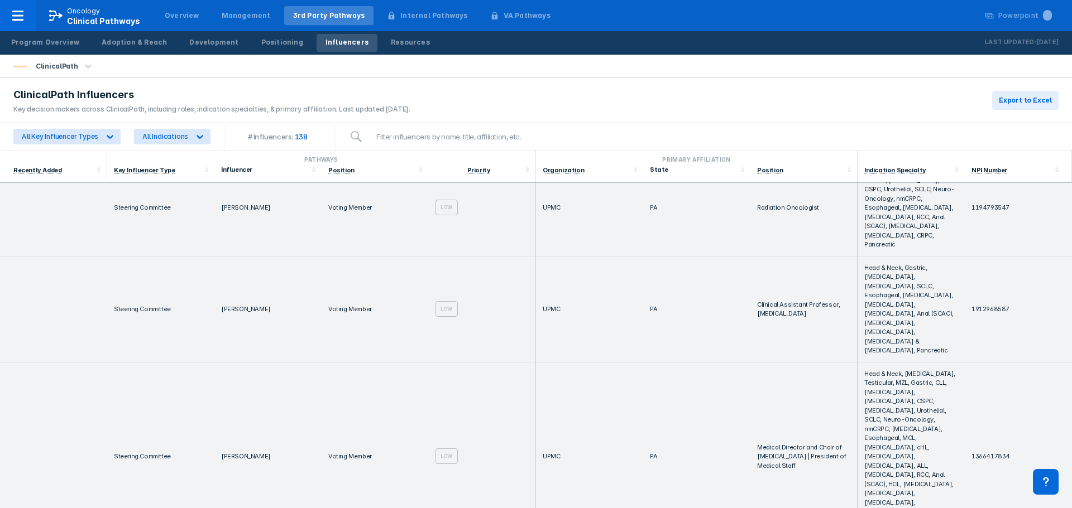
copy td "[PERSON_NAME]"
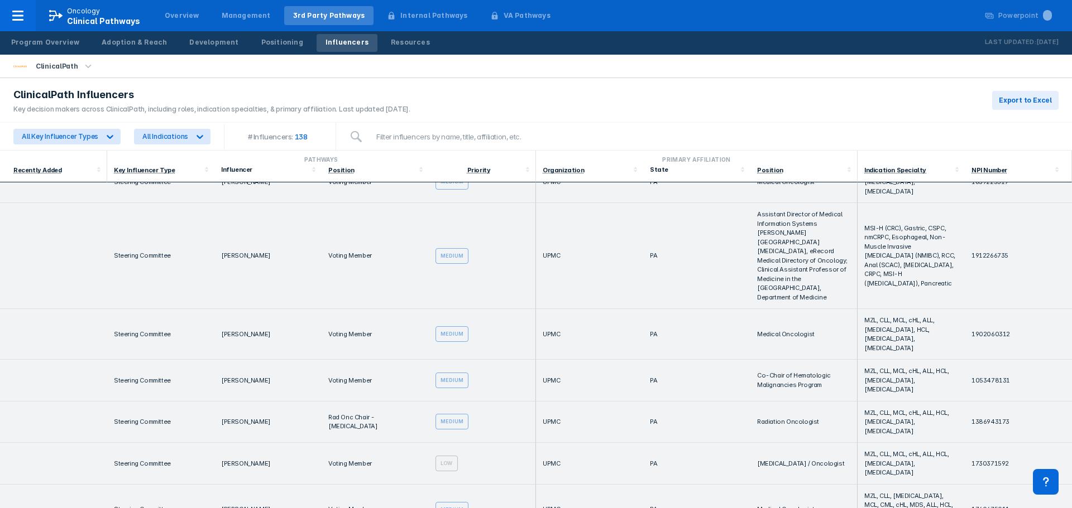
scroll to position [1228, 0]
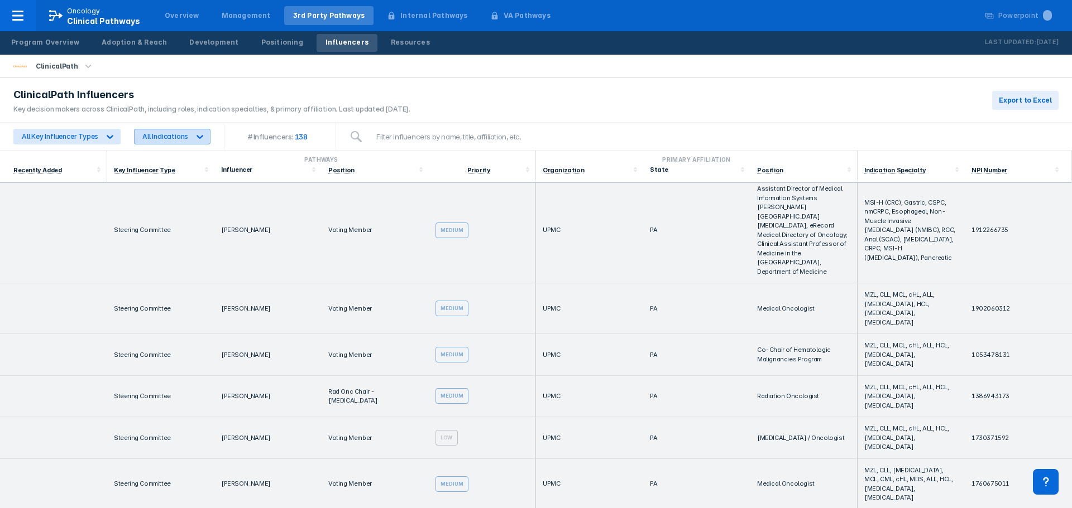
click at [197, 140] on icon at bounding box center [199, 136] width 11 height 11
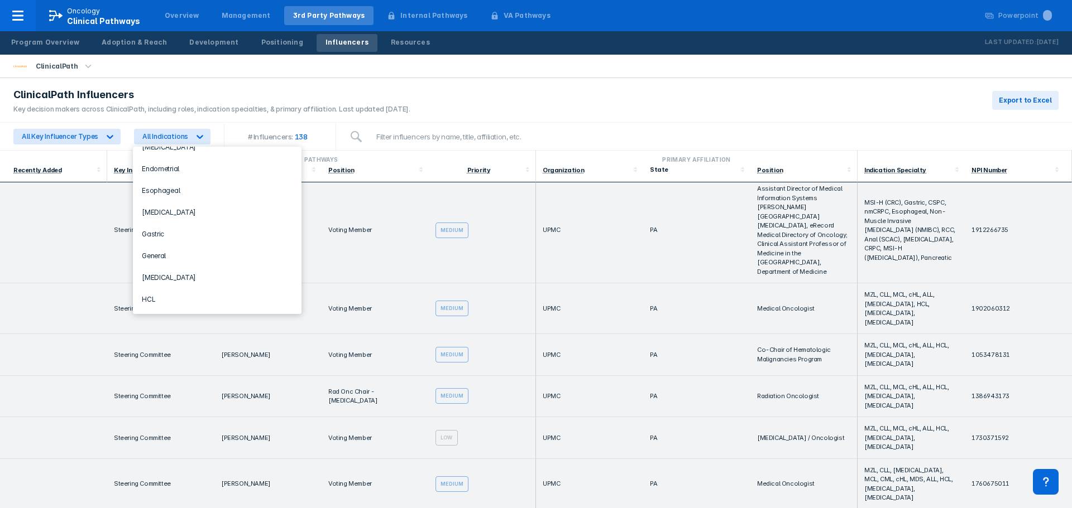
scroll to position [335, 0]
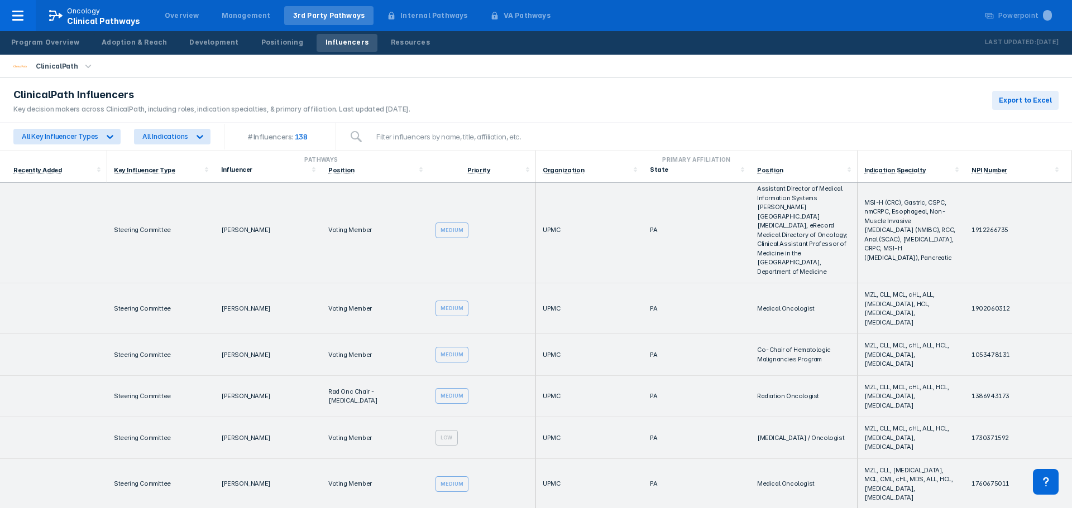
copy td "[PERSON_NAME]"
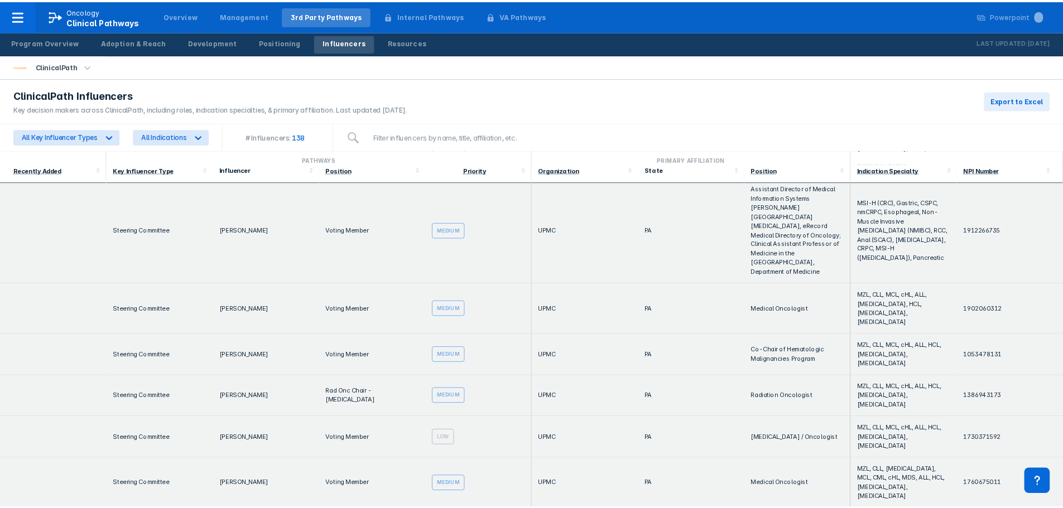
scroll to position [1284, 0]
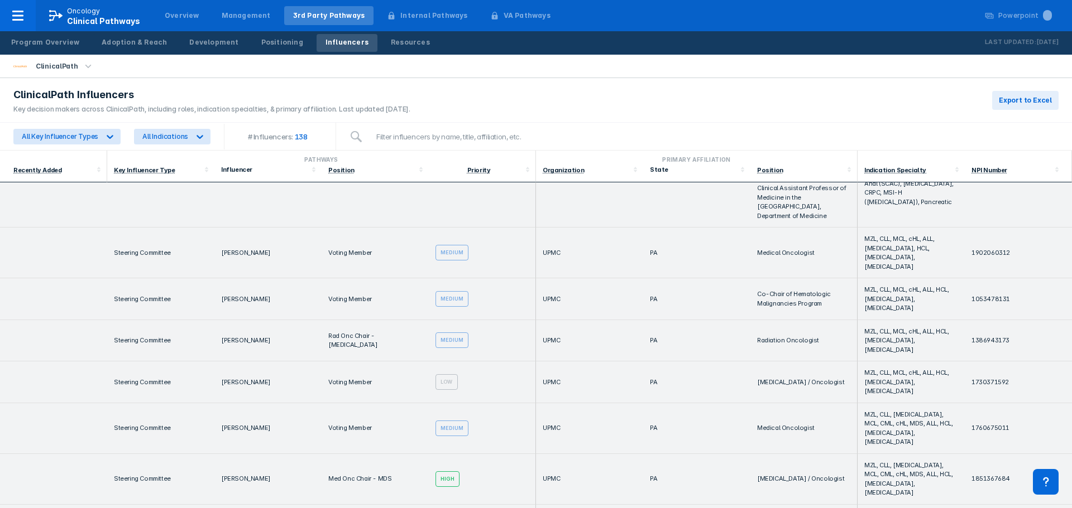
copy td "[PERSON_NAME]"
click at [391, 43] on div "Resources" at bounding box center [410, 42] width 39 height 10
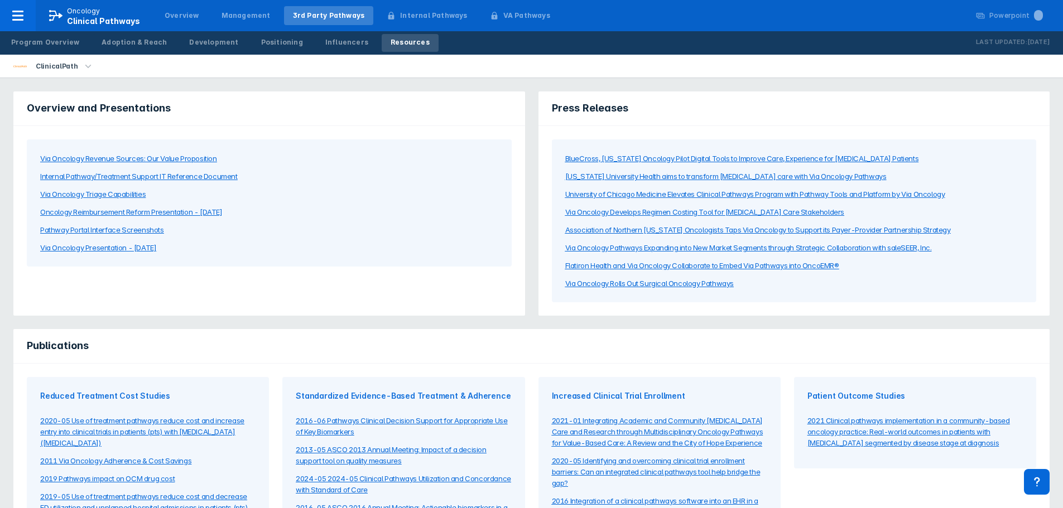
scroll to position [56, 0]
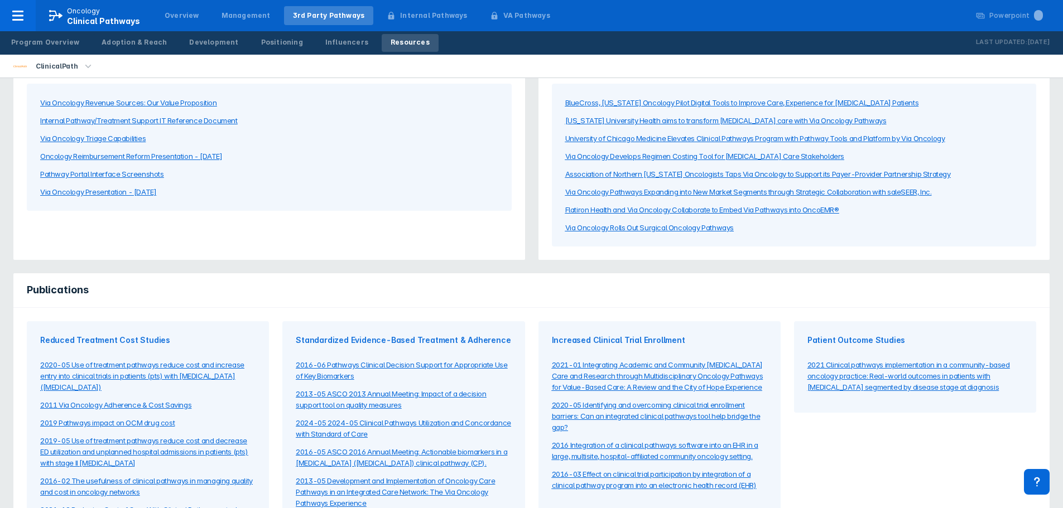
click at [211, 378] on div "2020-05 Use of treatment pathways reduce cost and increase entry into clinical …" at bounding box center [147, 375] width 215 height 33
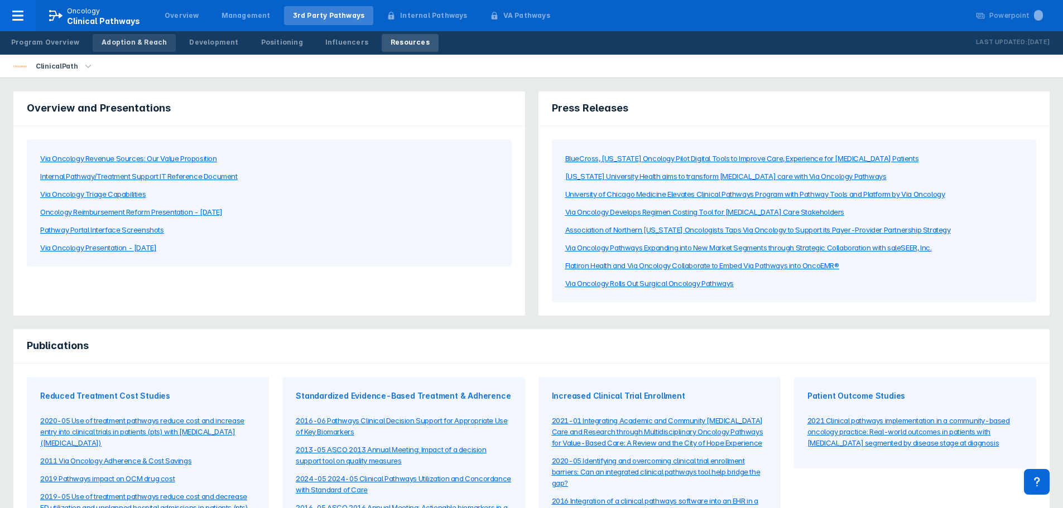
click at [142, 37] on link "Adoption & Reach" at bounding box center [134, 43] width 83 height 18
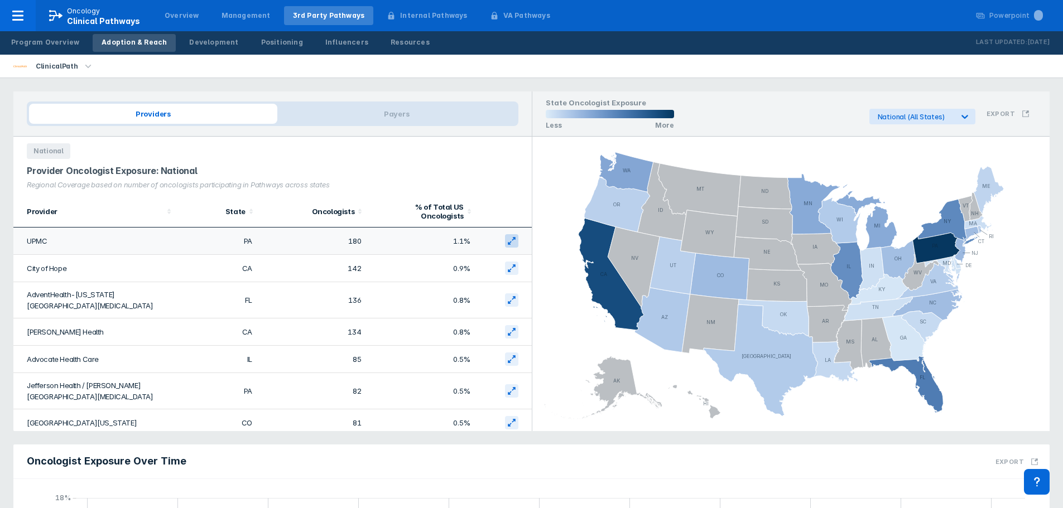
click at [507, 241] on icon at bounding box center [511, 241] width 9 height 9
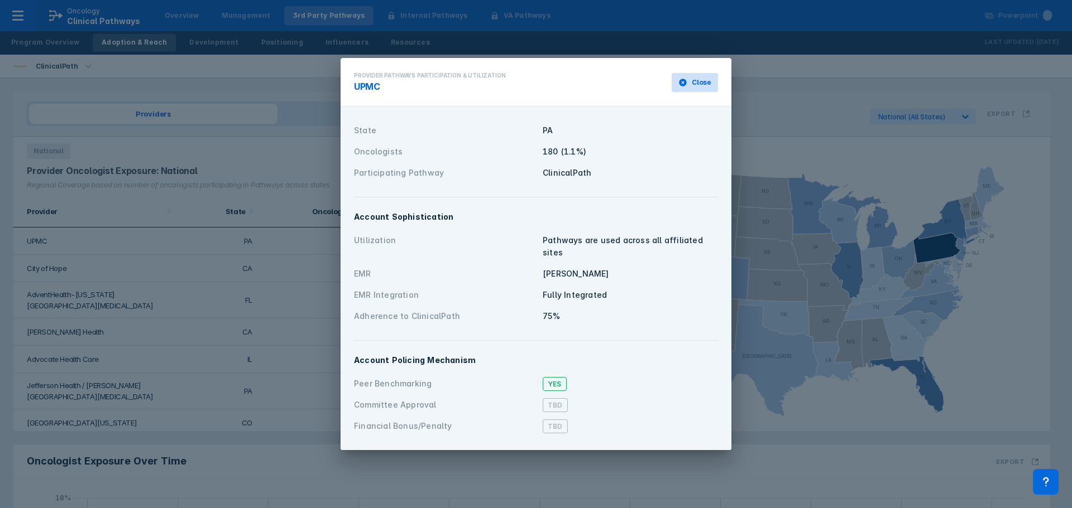
click at [696, 88] on span "Close" at bounding box center [702, 83] width 20 height 10
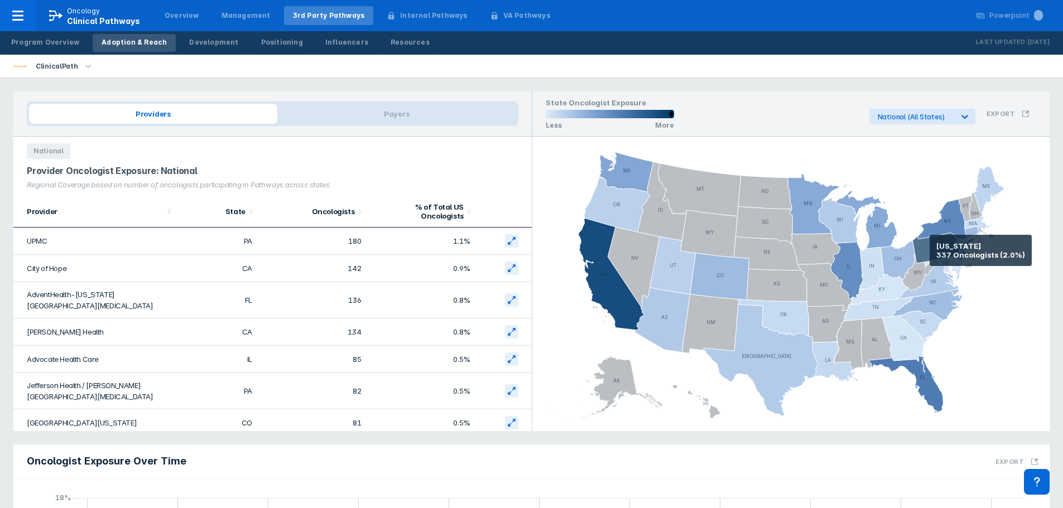
click at [930, 251] on icon at bounding box center [936, 248] width 47 height 31
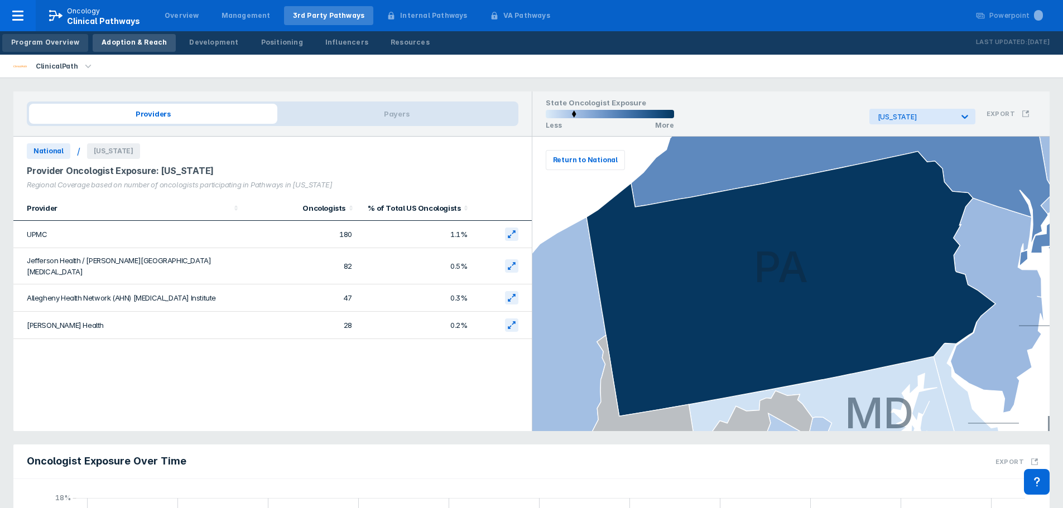
click at [36, 39] on div "Program Overview" at bounding box center [45, 42] width 68 height 10
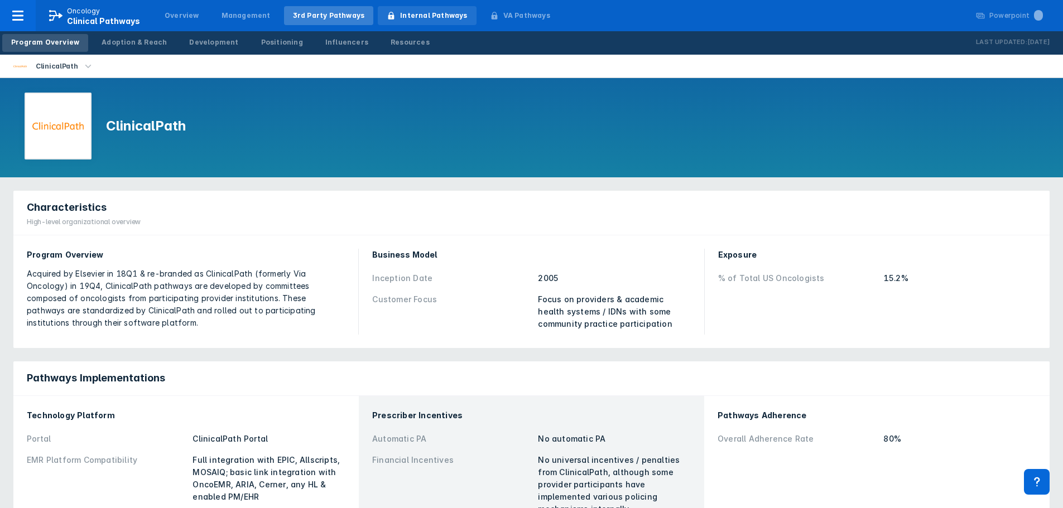
click at [414, 21] on div "Internal Pathways" at bounding box center [427, 15] width 98 height 19
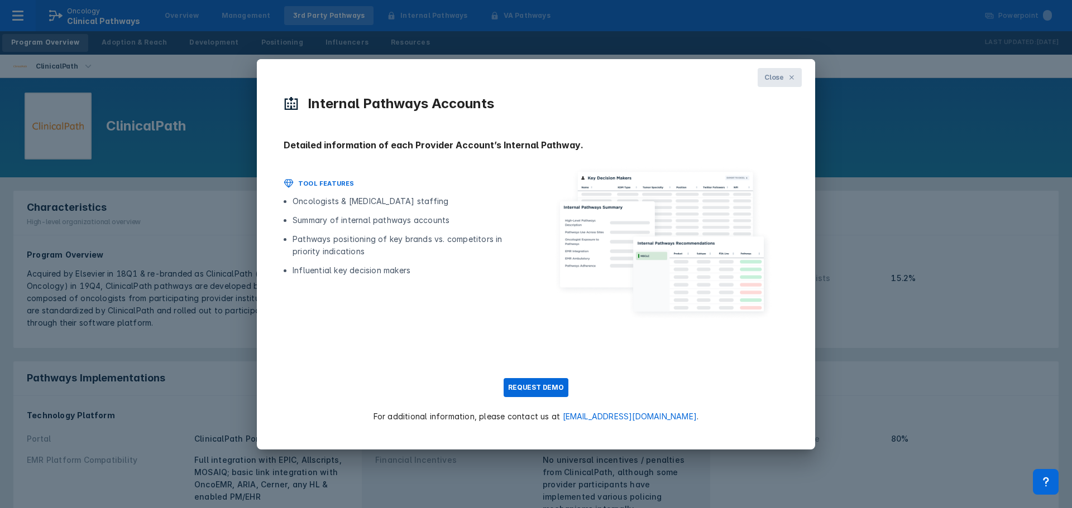
click at [796, 80] on button "Close" at bounding box center [779, 77] width 44 height 19
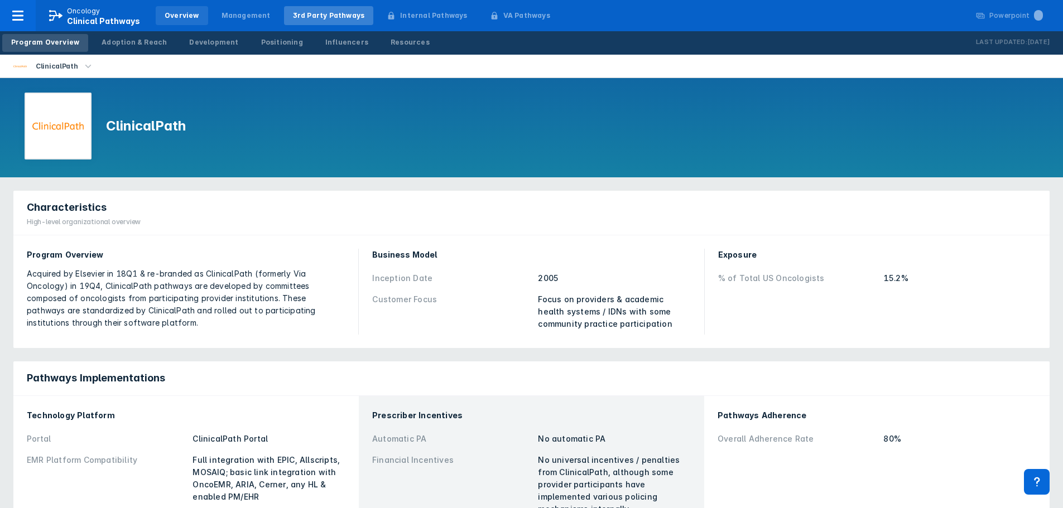
click at [177, 17] on div "Overview" at bounding box center [182, 16] width 35 height 10
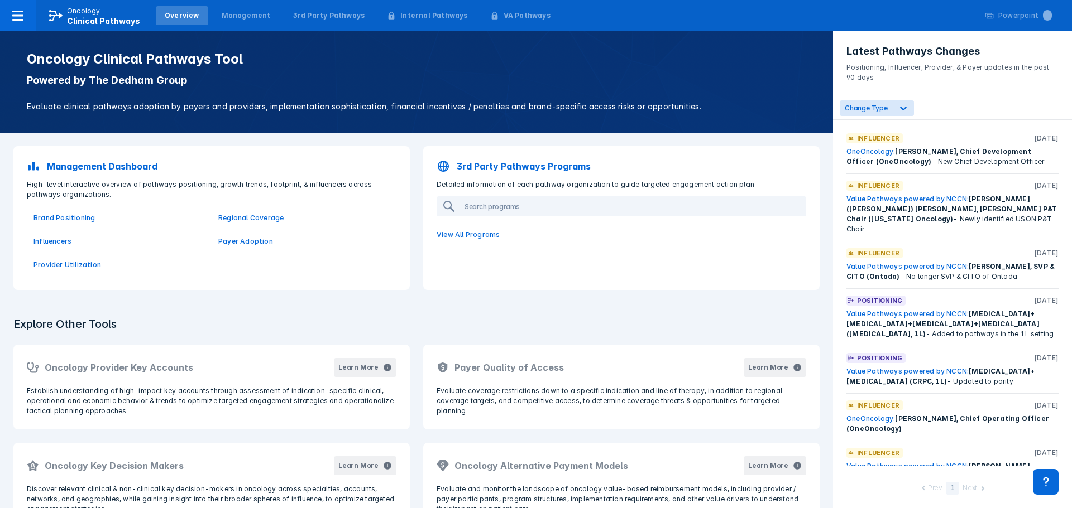
click at [177, 13] on div "Overview" at bounding box center [182, 16] width 35 height 10
click at [441, 231] on p "View All Programs" at bounding box center [621, 234] width 383 height 23
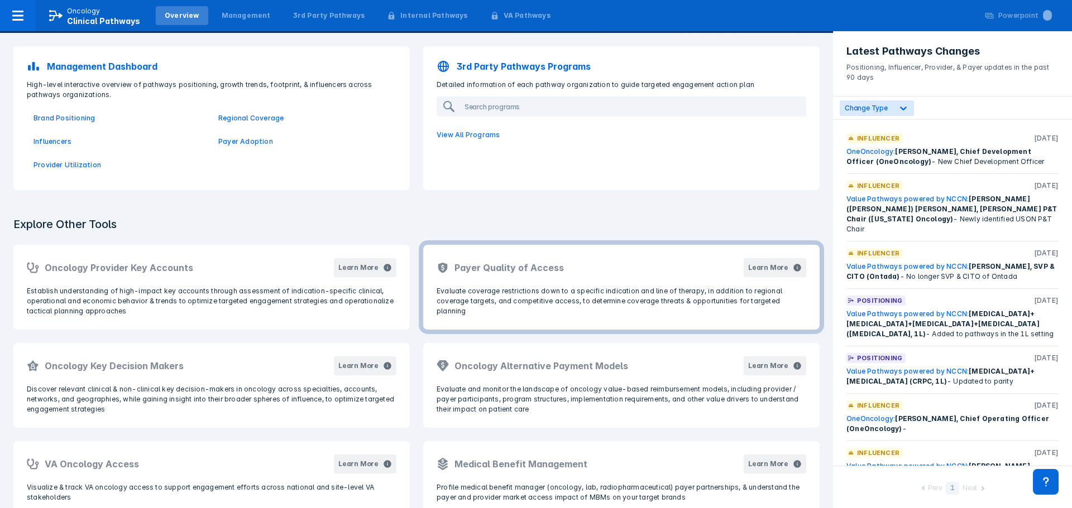
scroll to position [112, 0]
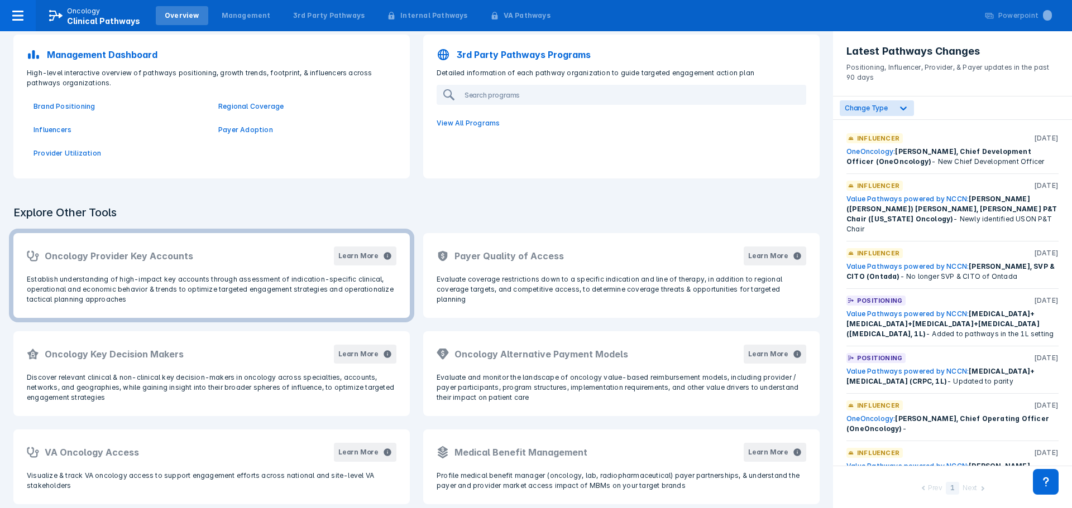
click at [286, 287] on p "Establish understanding of high-impact key accounts through assessment of indic…" at bounding box center [211, 290] width 369 height 30
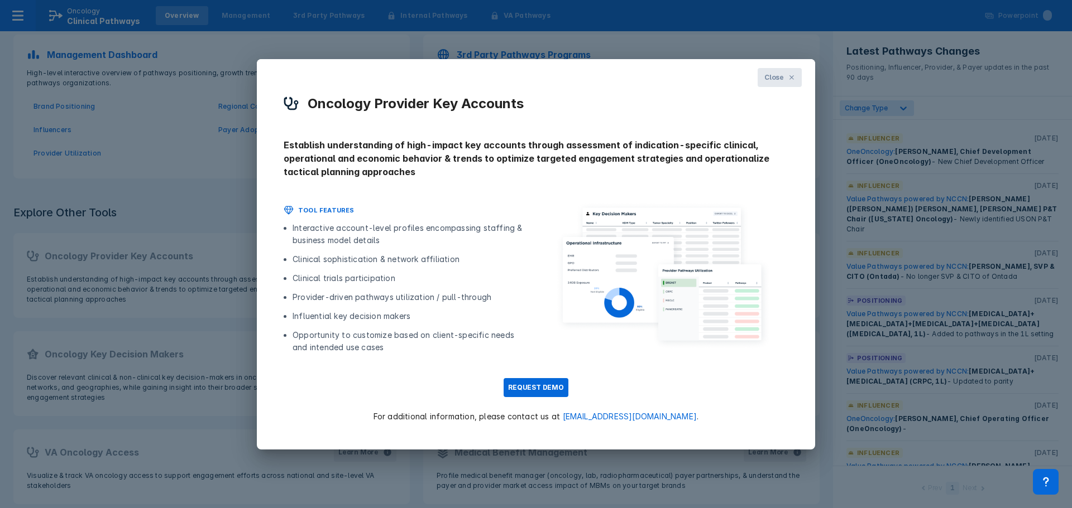
click at [788, 80] on button "Close" at bounding box center [779, 77] width 44 height 19
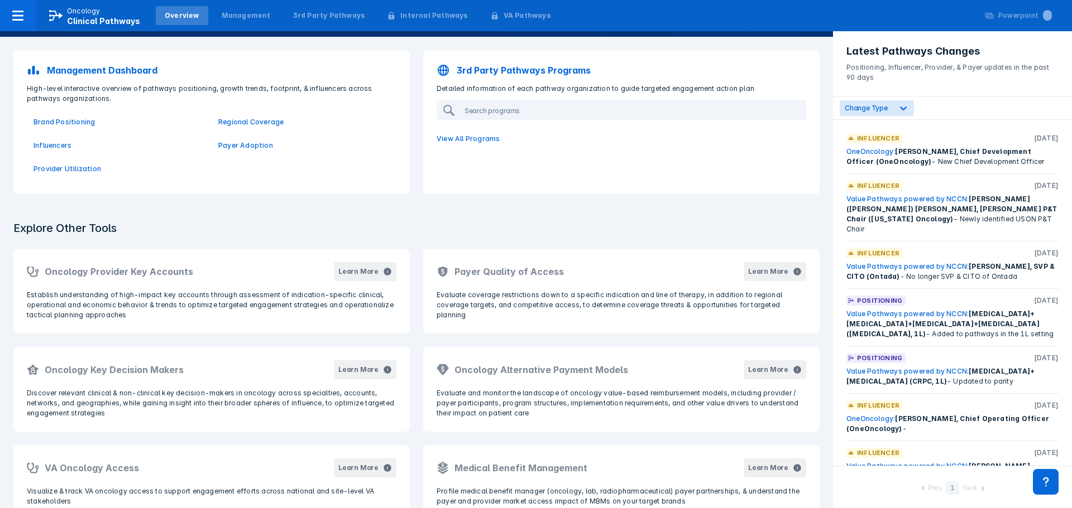
scroll to position [121, 0]
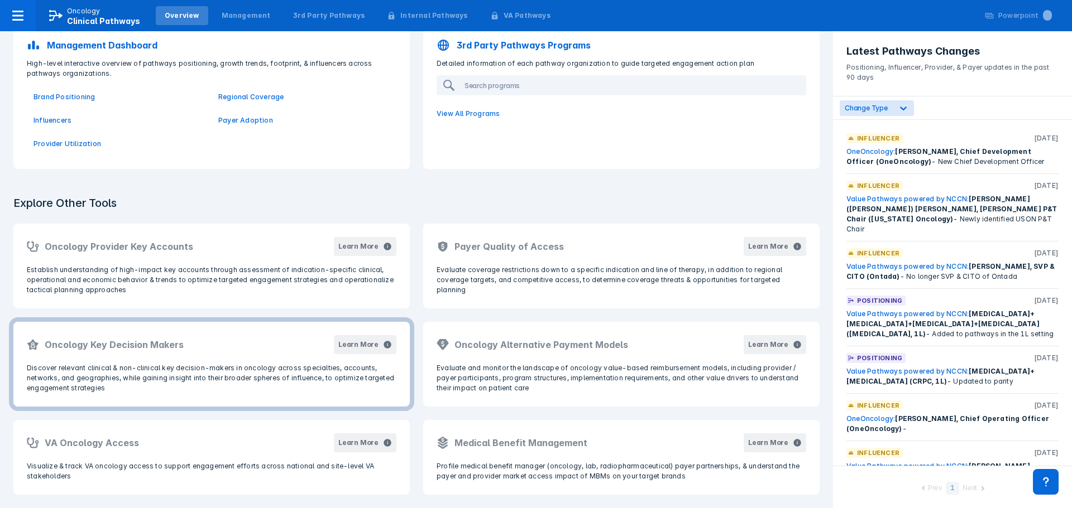
click at [136, 368] on p "Discover relevant clinical & non-clinical key decision-makers in oncology acros…" at bounding box center [211, 378] width 369 height 30
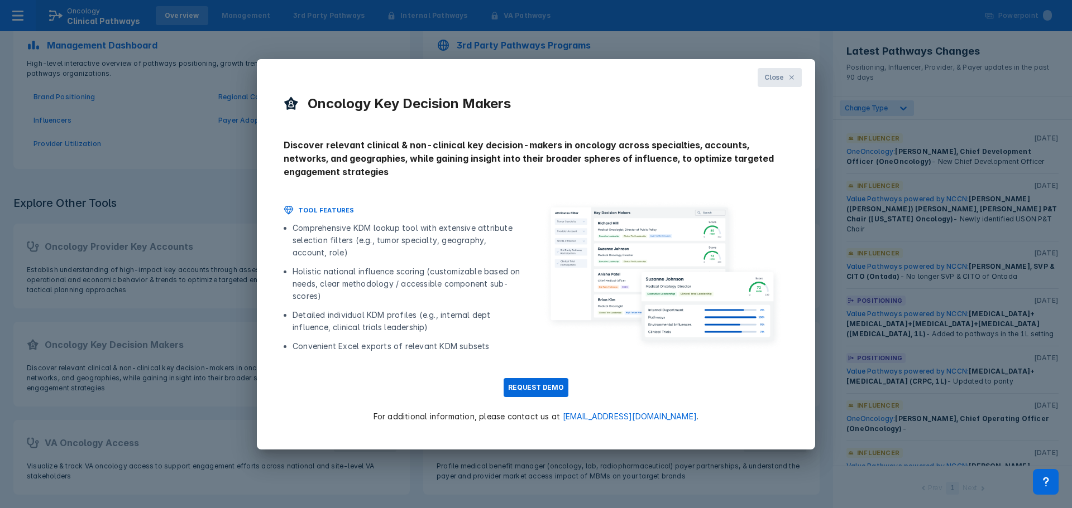
click at [776, 82] on span "Close" at bounding box center [774, 78] width 20 height 10
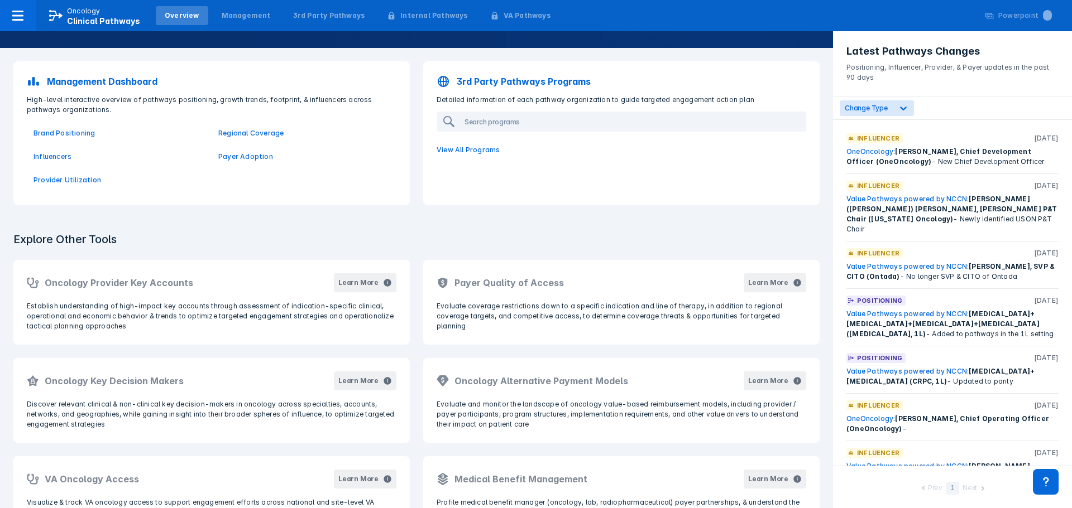
scroll to position [65, 0]
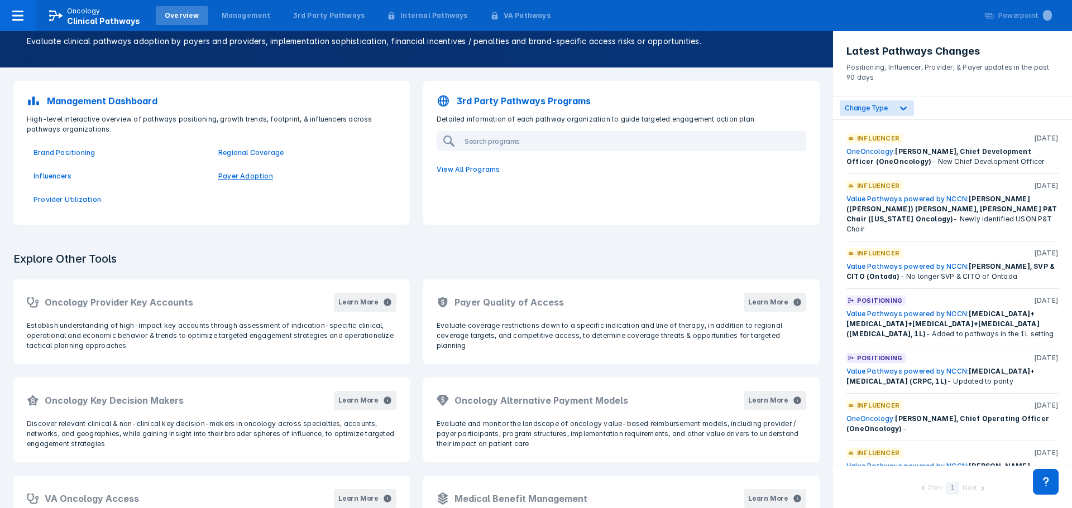
click at [246, 179] on p "Payer Adoption" at bounding box center [303, 176] width 171 height 10
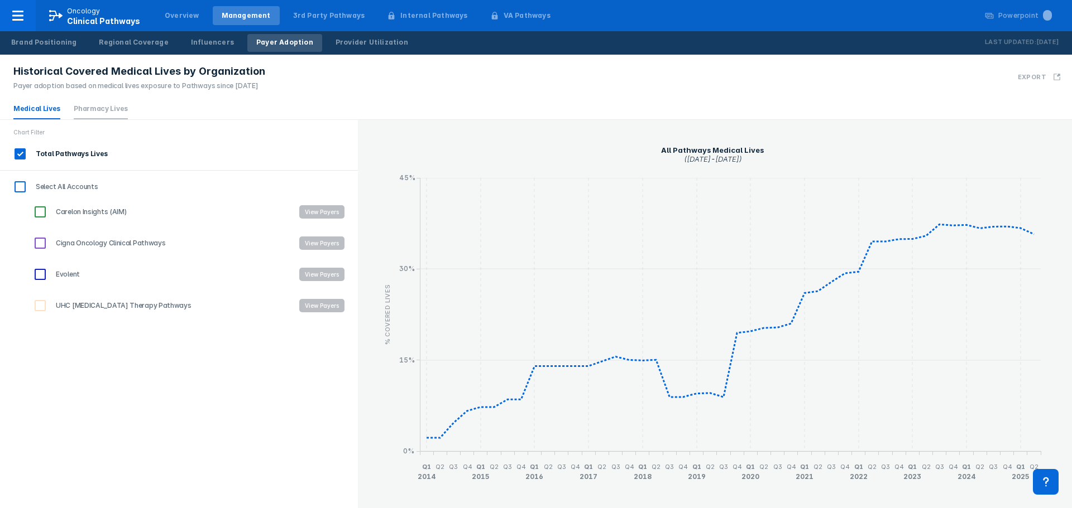
click at [107, 111] on link "Pharmacy Lives" at bounding box center [101, 108] width 54 height 8
